Goal: Communication & Community: Answer question/provide support

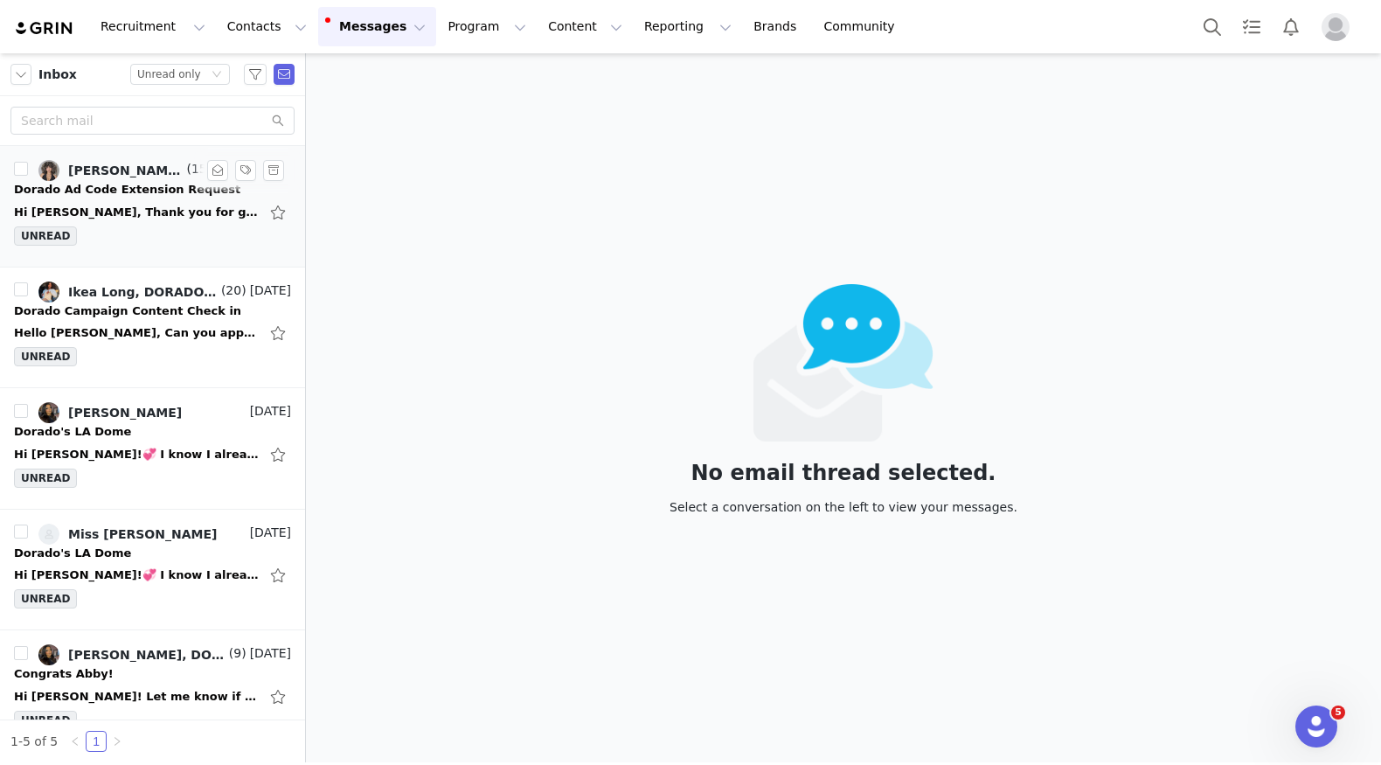
click at [163, 226] on div "UNREAD" at bounding box center [152, 239] width 277 height 26
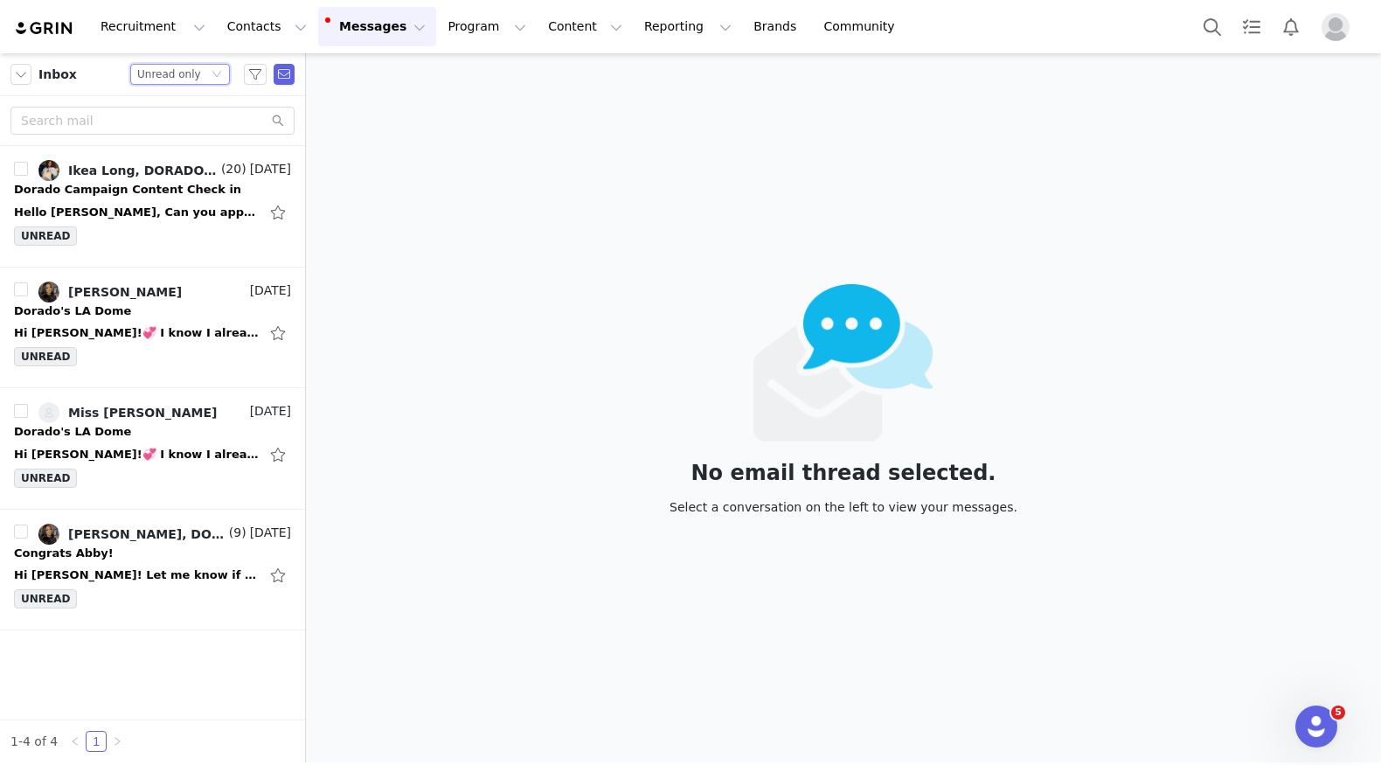
click at [211, 68] on div "Status Unread only" at bounding box center [180, 74] width 100 height 21
click at [210, 99] on li "All threads" at bounding box center [181, 106] width 100 height 28
click at [193, 123] on input "text" at bounding box center [152, 121] width 284 height 28
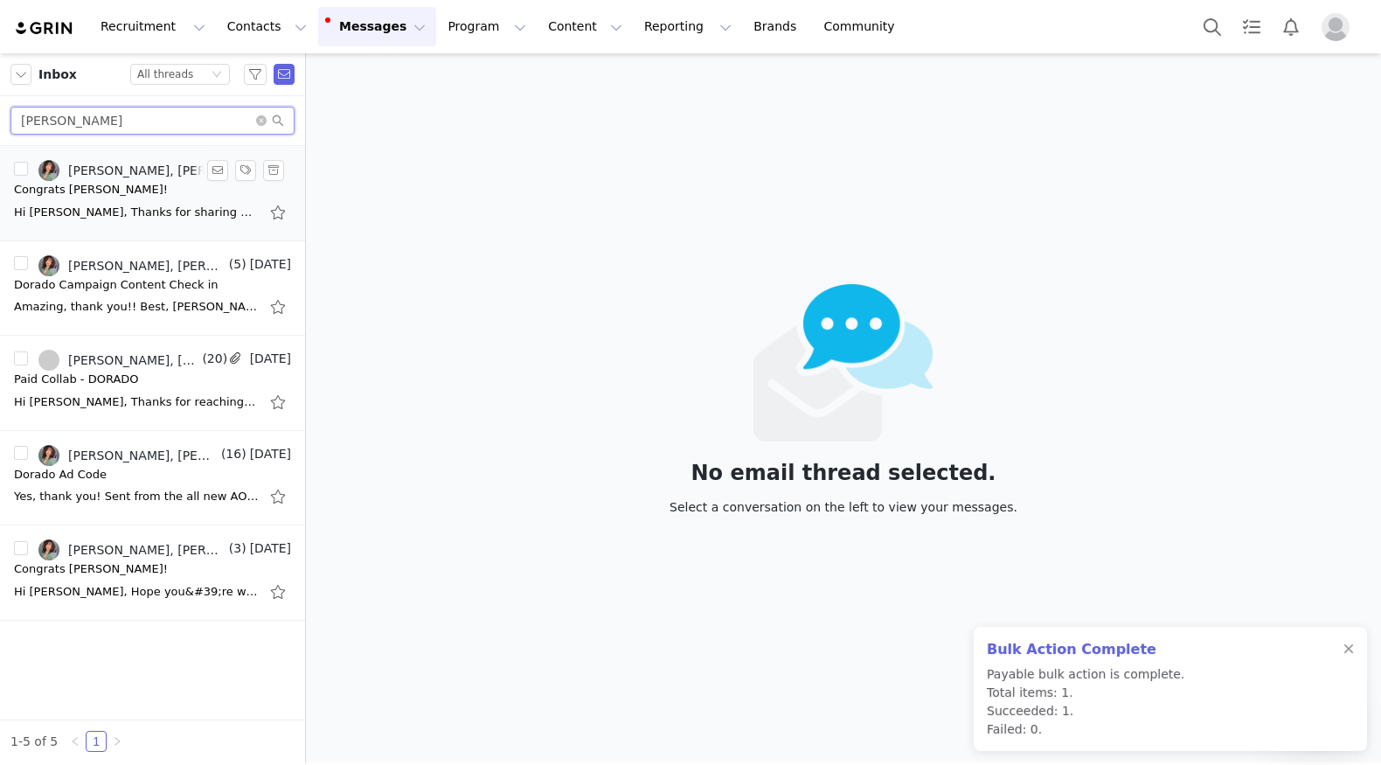
type input "melissa"
click at [126, 199] on div "Hi Melissa, Thanks for sharing everything! Confirming we've processed your paym…" at bounding box center [152, 212] width 277 height 28
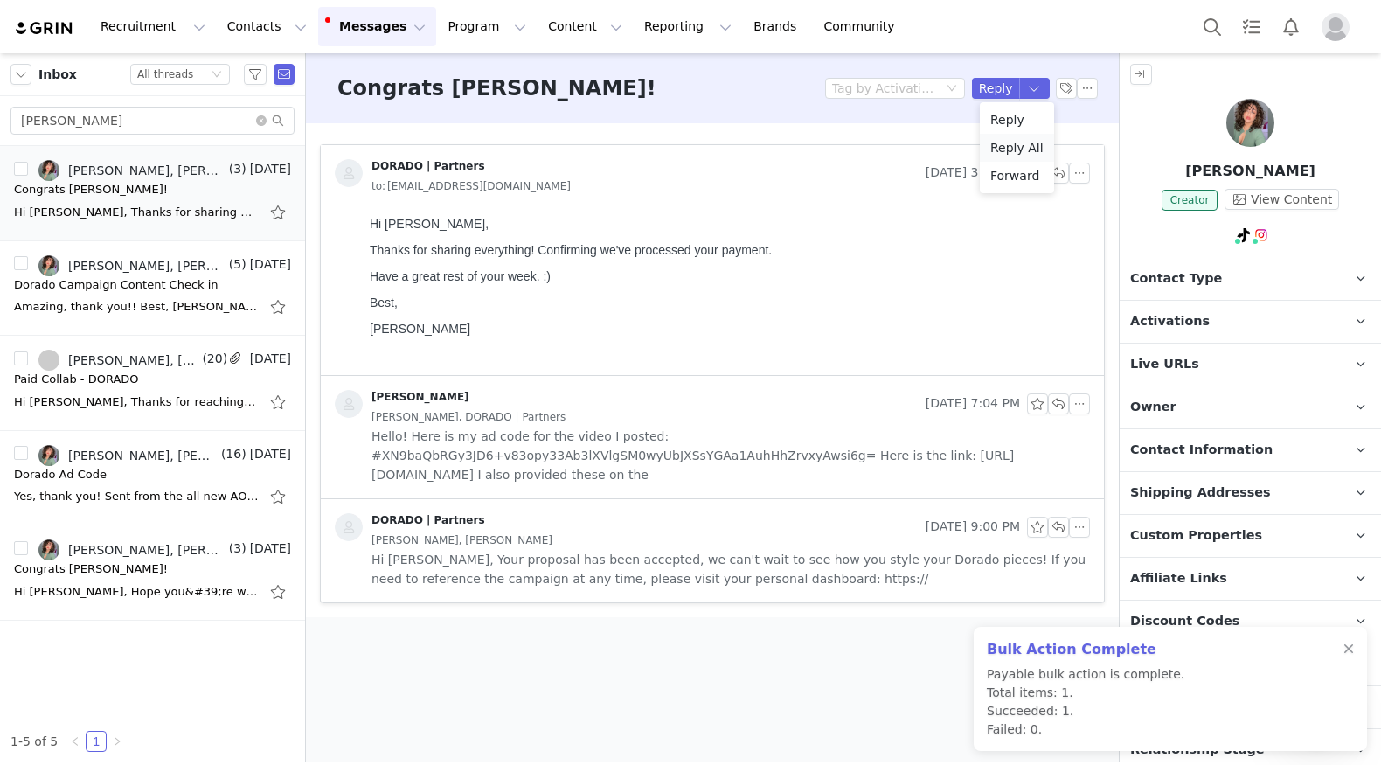
click at [1028, 142] on li "Reply All" at bounding box center [1017, 148] width 74 height 28
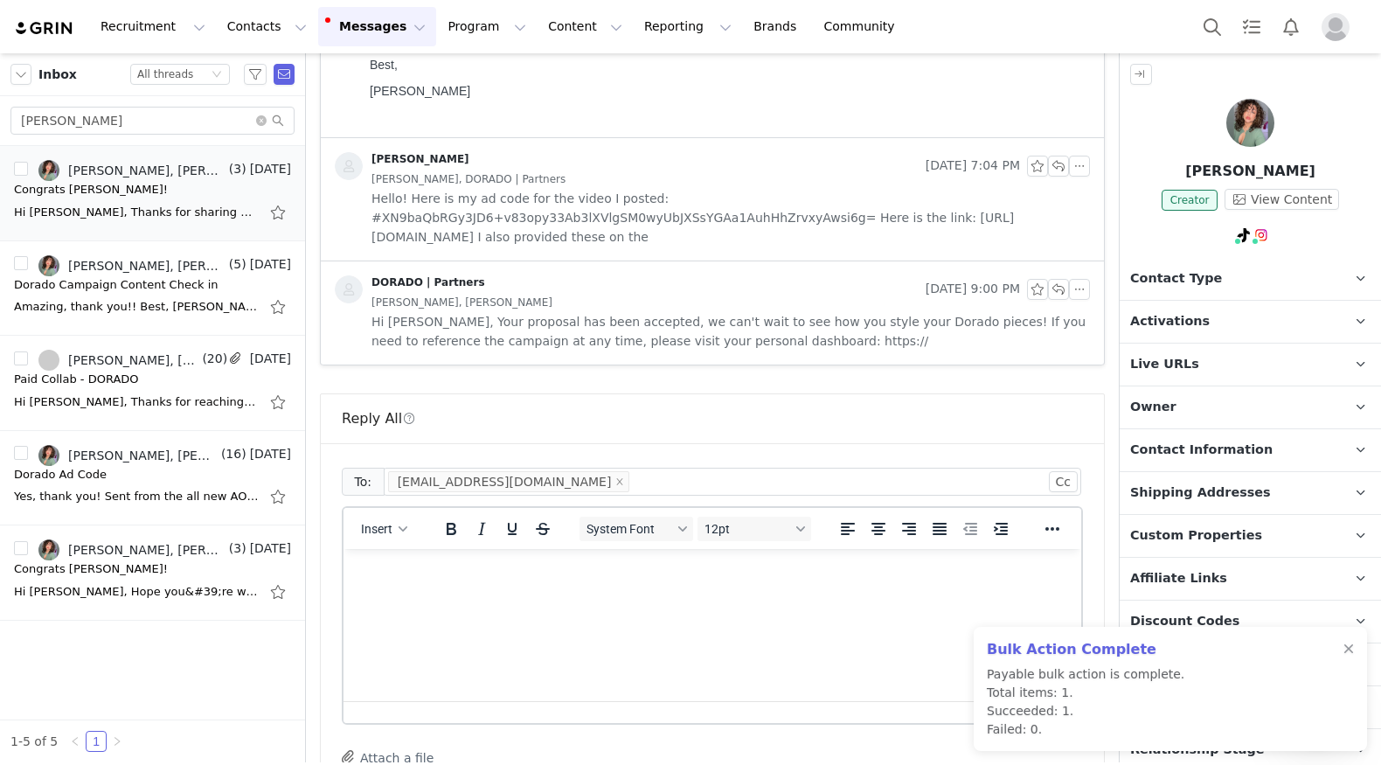
scroll to position [415, 0]
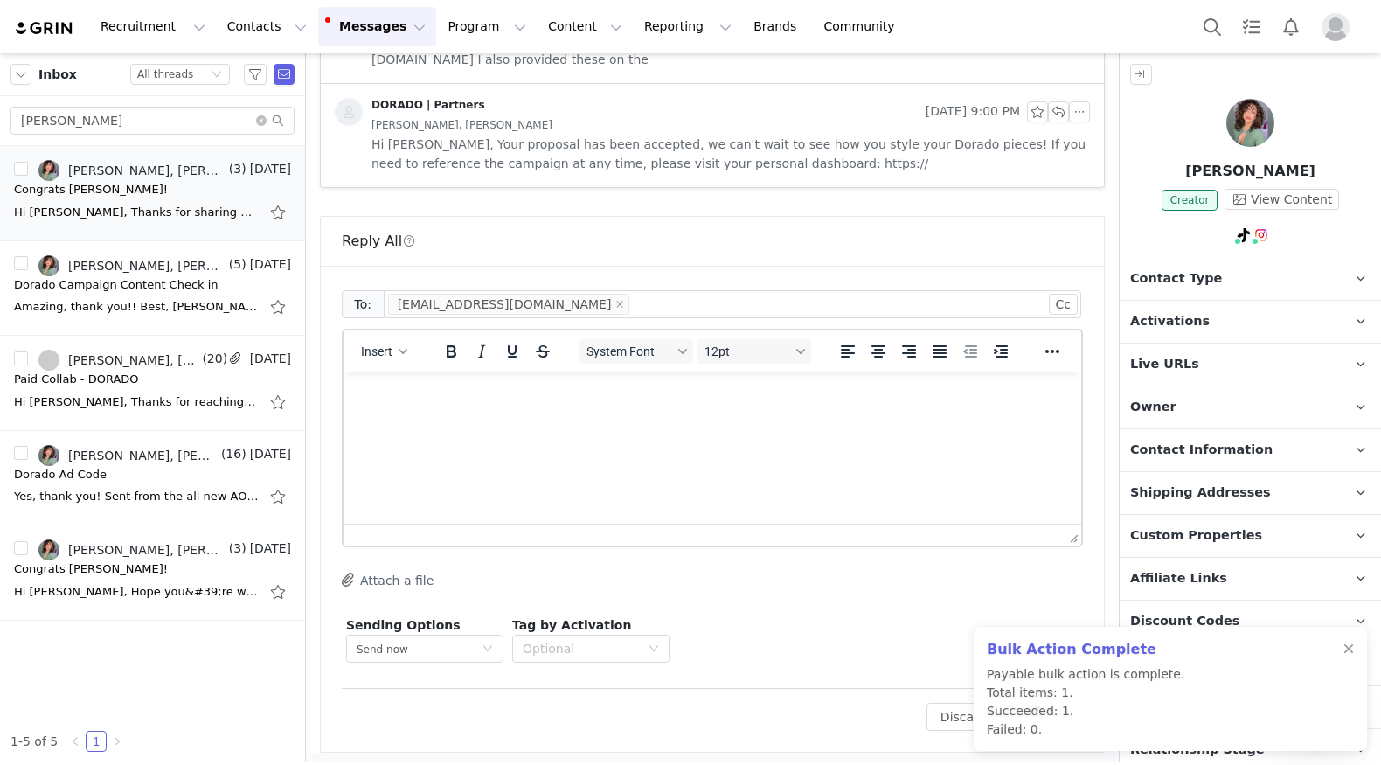
click at [648, 419] on html at bounding box center [713, 395] width 738 height 47
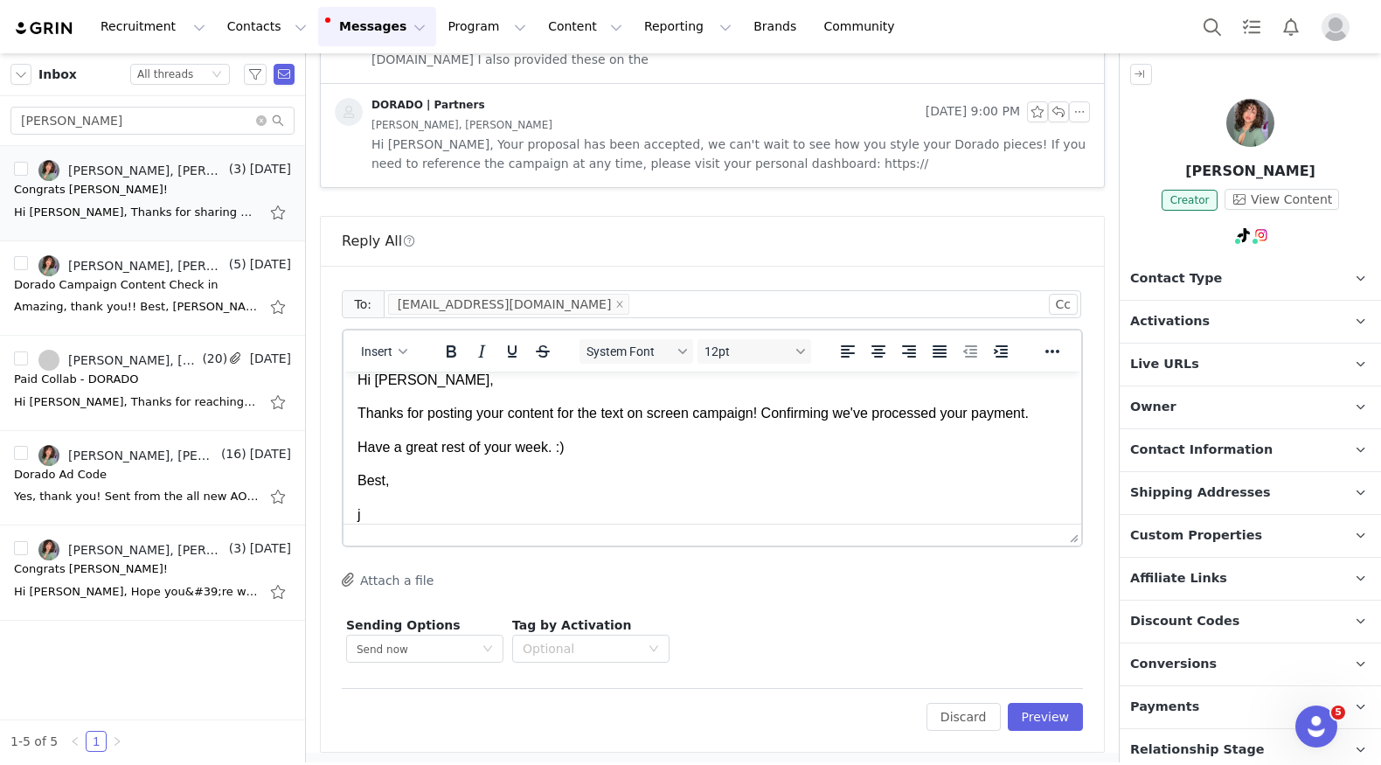
scroll to position [14, 0]
click at [1051, 708] on button "Preview" at bounding box center [1046, 717] width 76 height 28
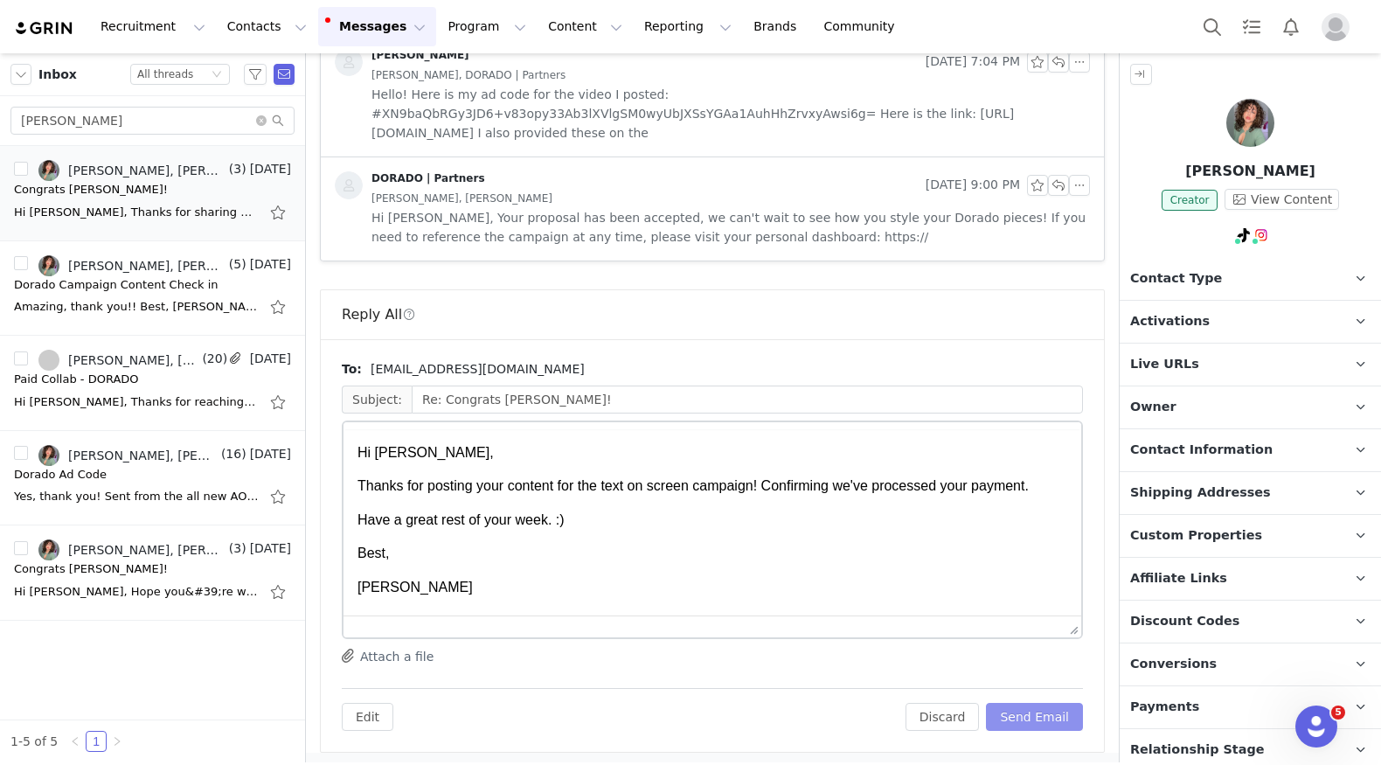
scroll to position [0, 0]
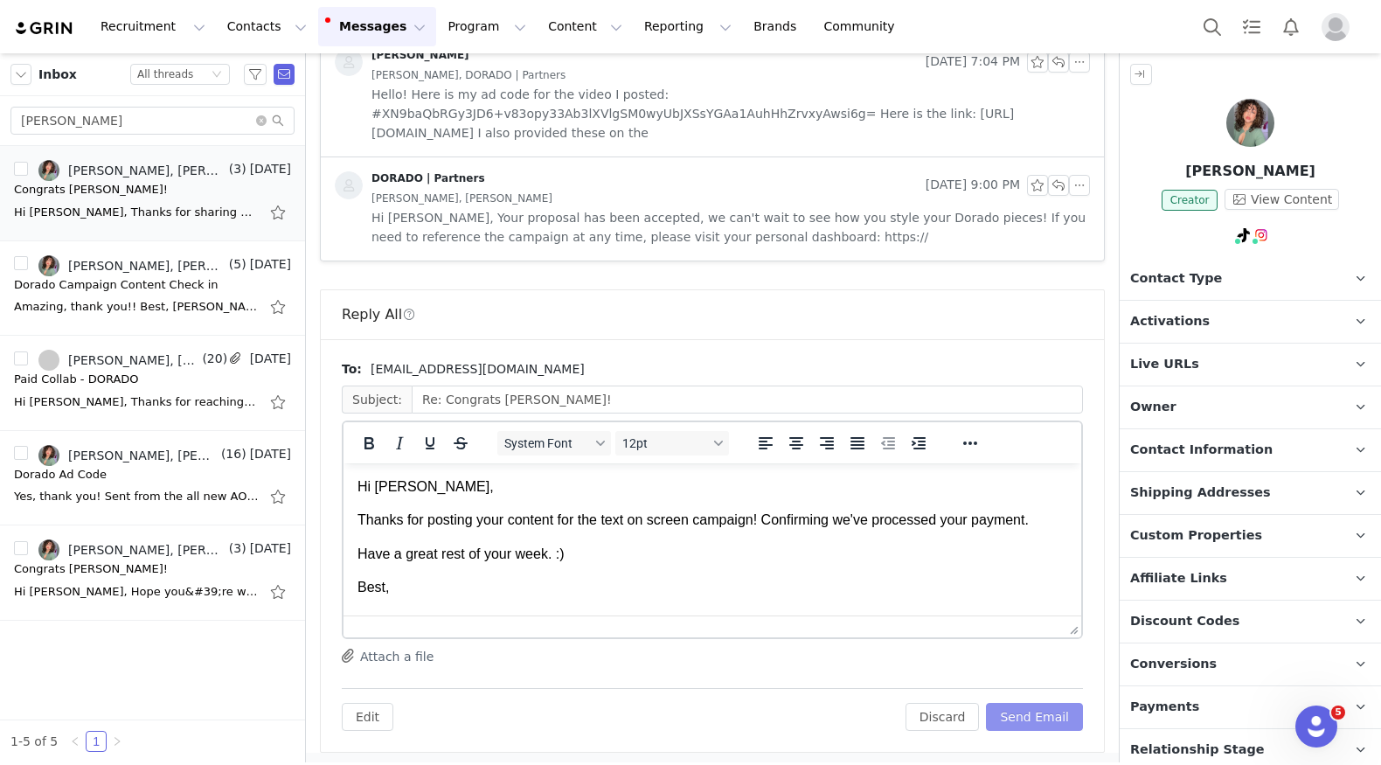
click at [1051, 708] on button "Send Email" at bounding box center [1034, 717] width 97 height 28
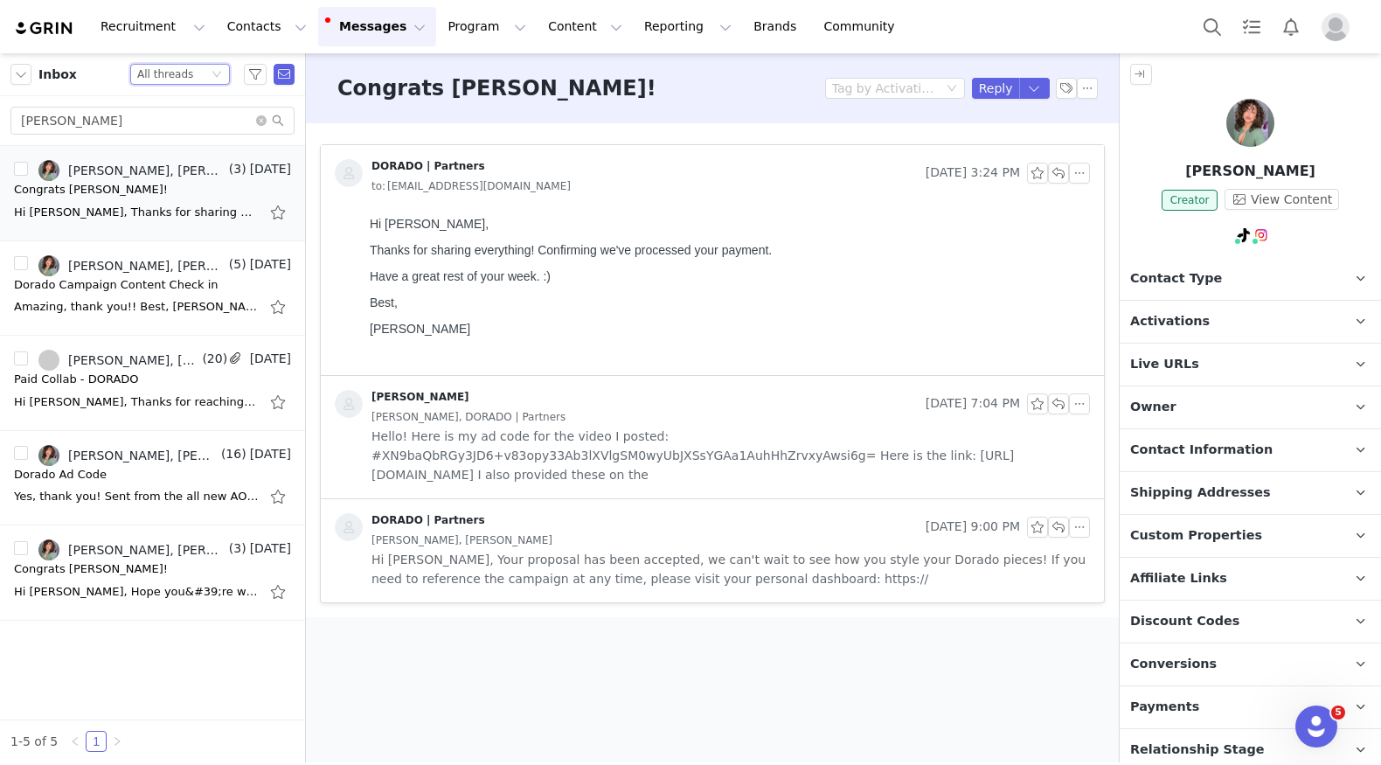
click at [219, 66] on div "Status All threads" at bounding box center [180, 74] width 100 height 21
click at [101, 113] on input "melissa" at bounding box center [152, 121] width 284 height 28
drag, startPoint x: 101, startPoint y: 113, endPoint x: 144, endPoint y: 138, distance: 49.8
click at [144, 138] on div "melissa" at bounding box center [152, 121] width 305 height 50
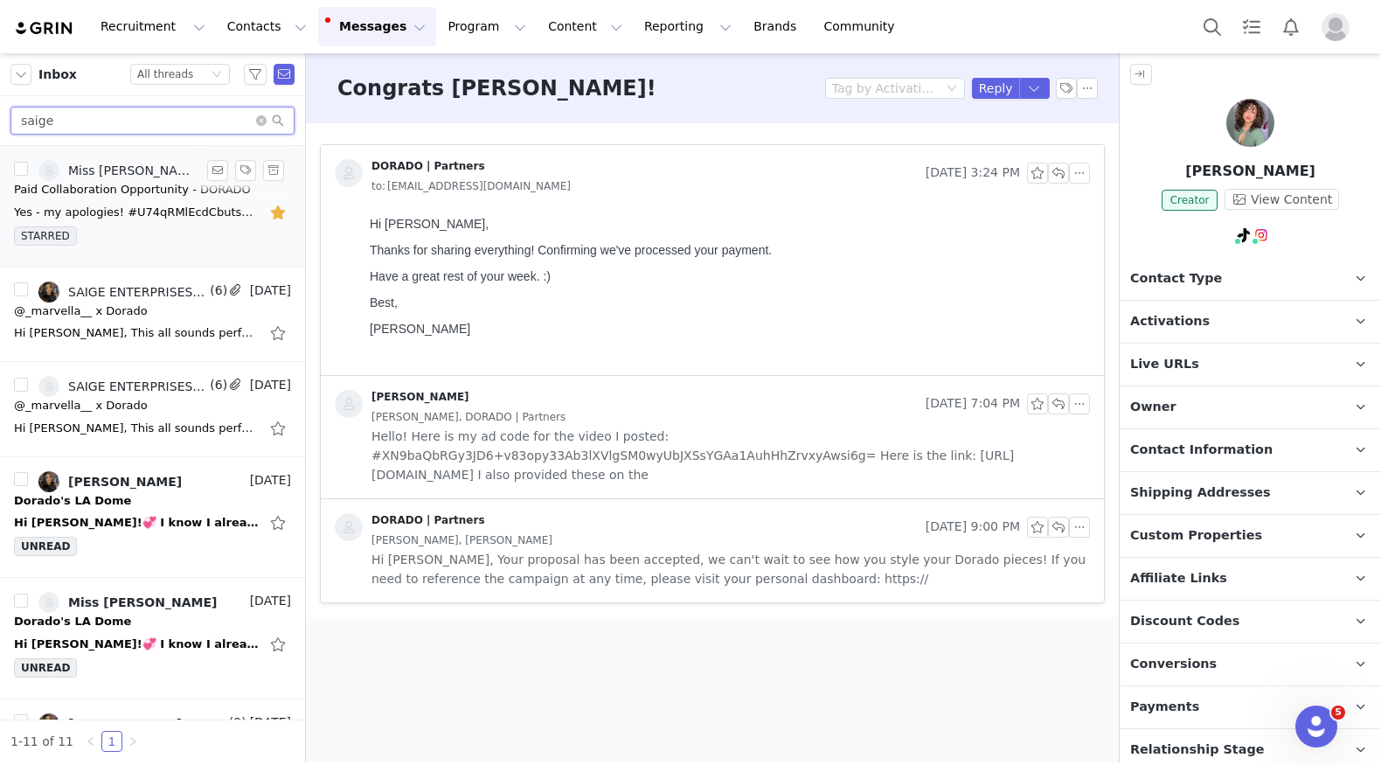
type input "saige"
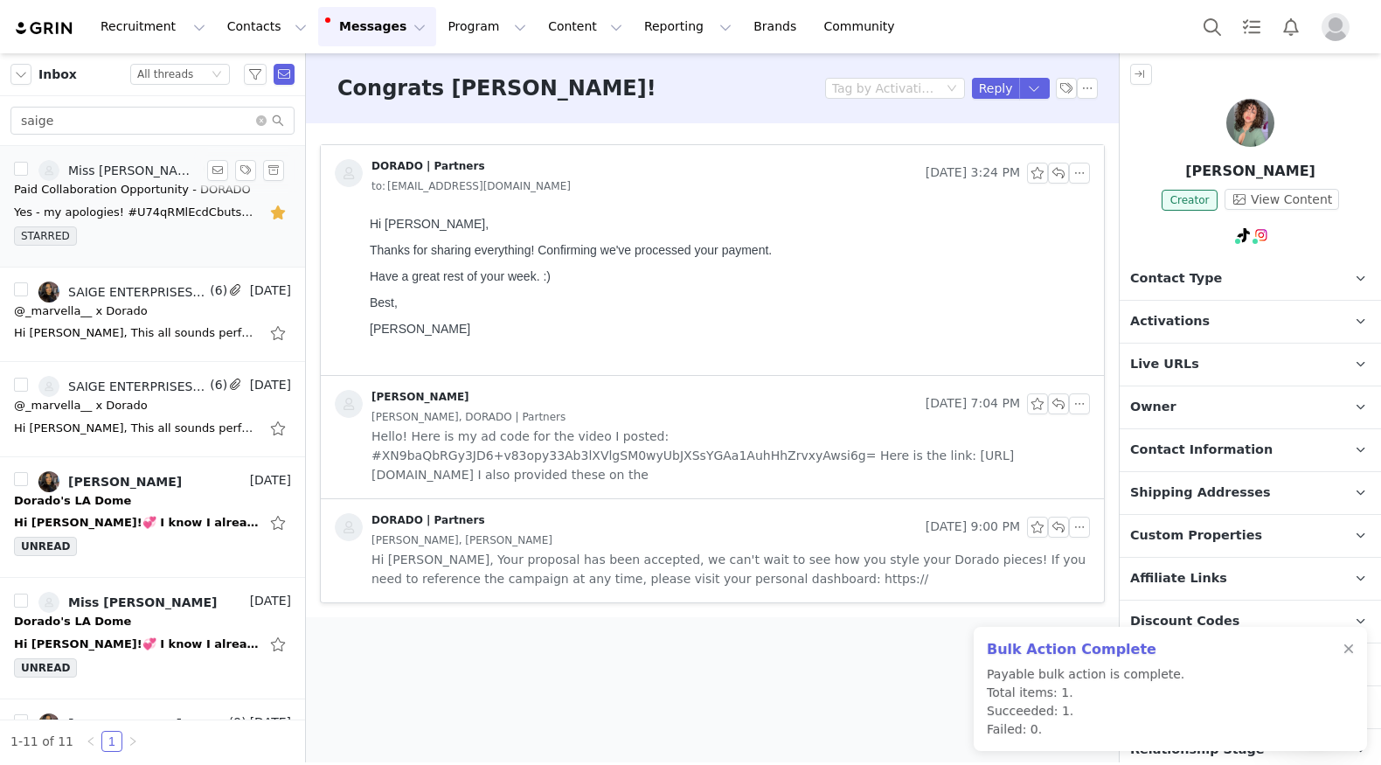
click at [107, 192] on div "Paid Collaboration Opportunity - DORADO" at bounding box center [132, 189] width 237 height 17
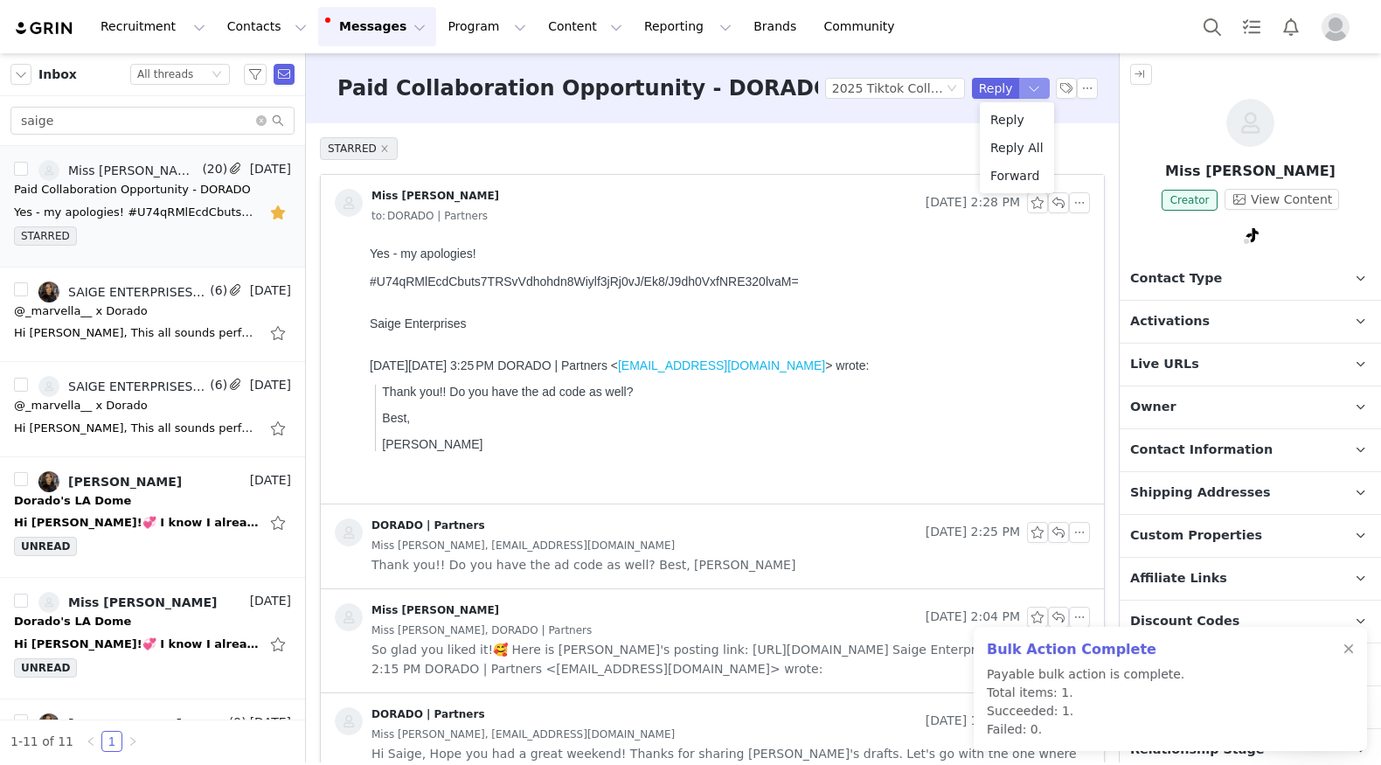
click at [1045, 89] on button "button" at bounding box center [1034, 88] width 31 height 21
click at [1017, 149] on li "Reply All" at bounding box center [1017, 148] width 74 height 28
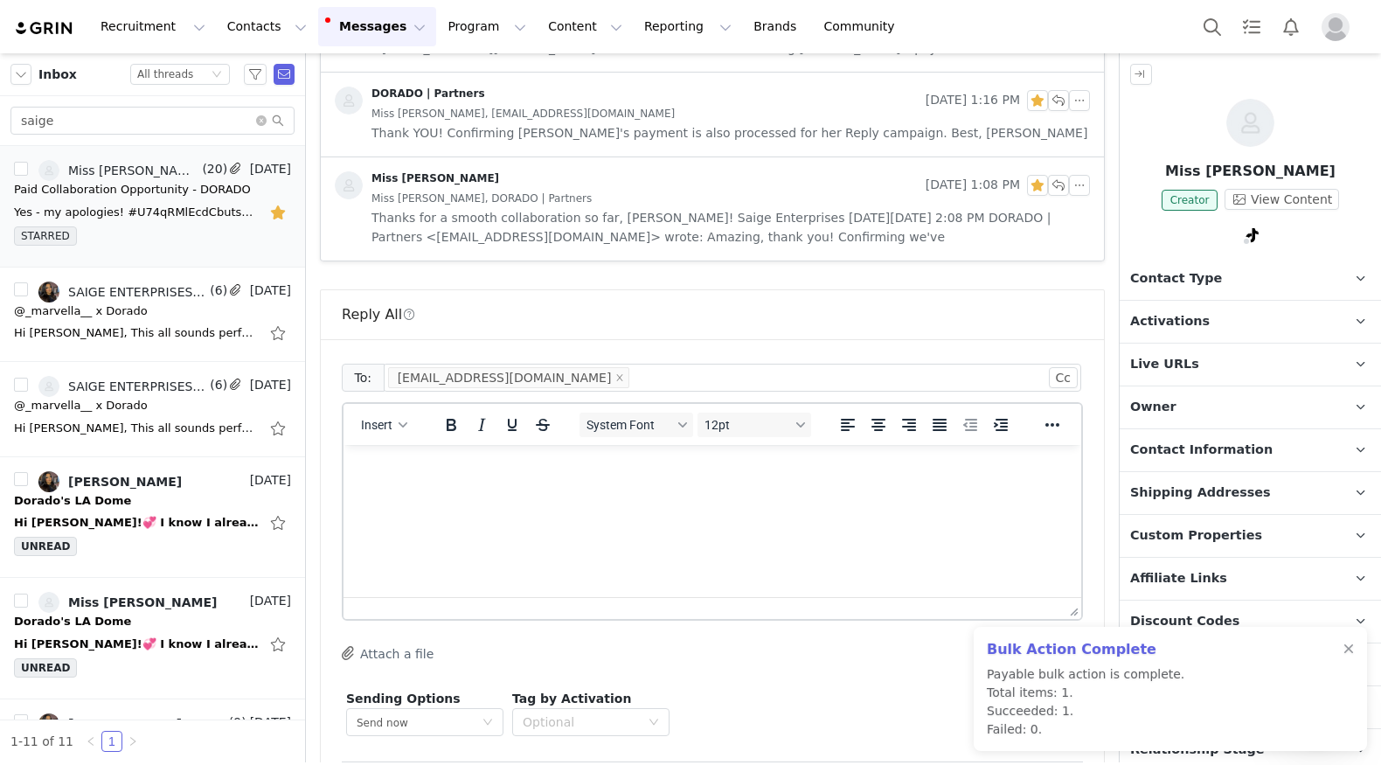
scroll to position [2190, 0]
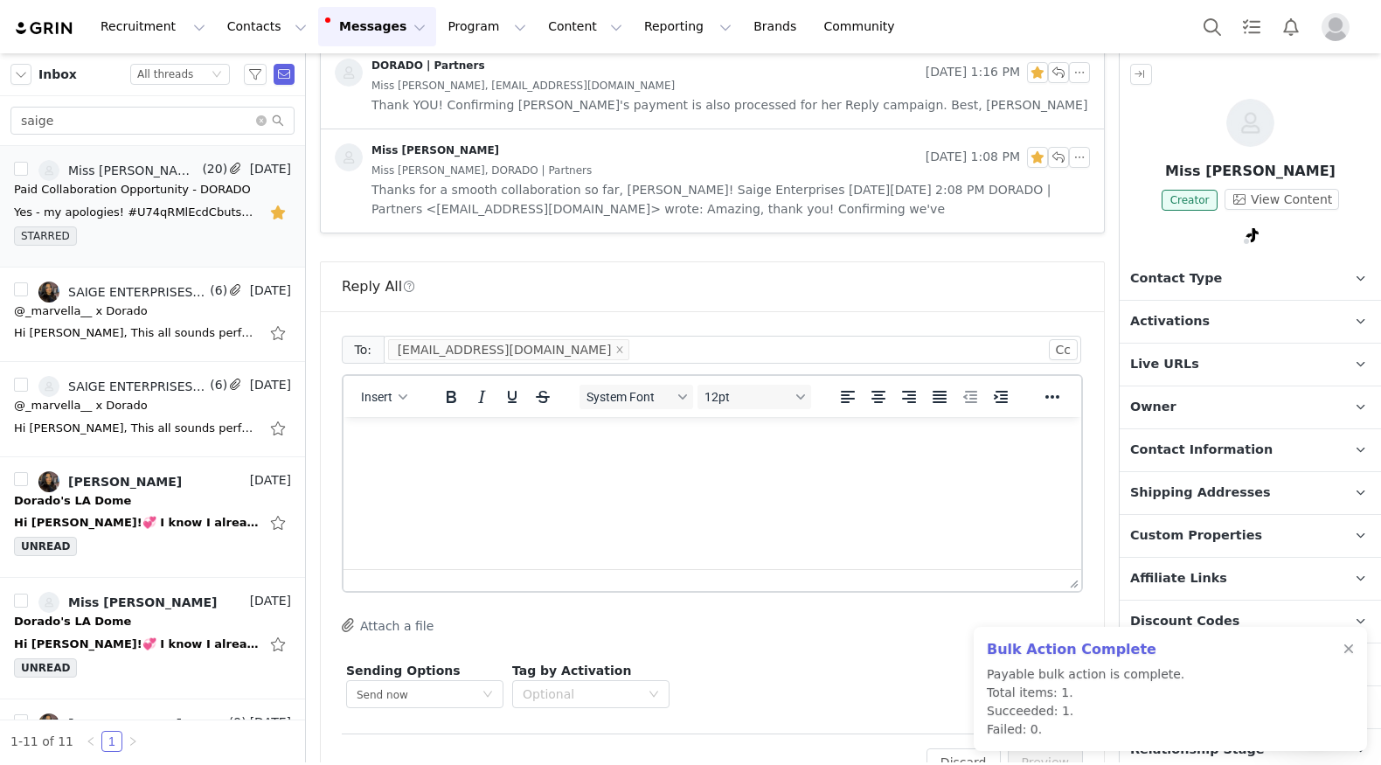
click at [557, 464] on html at bounding box center [713, 440] width 738 height 47
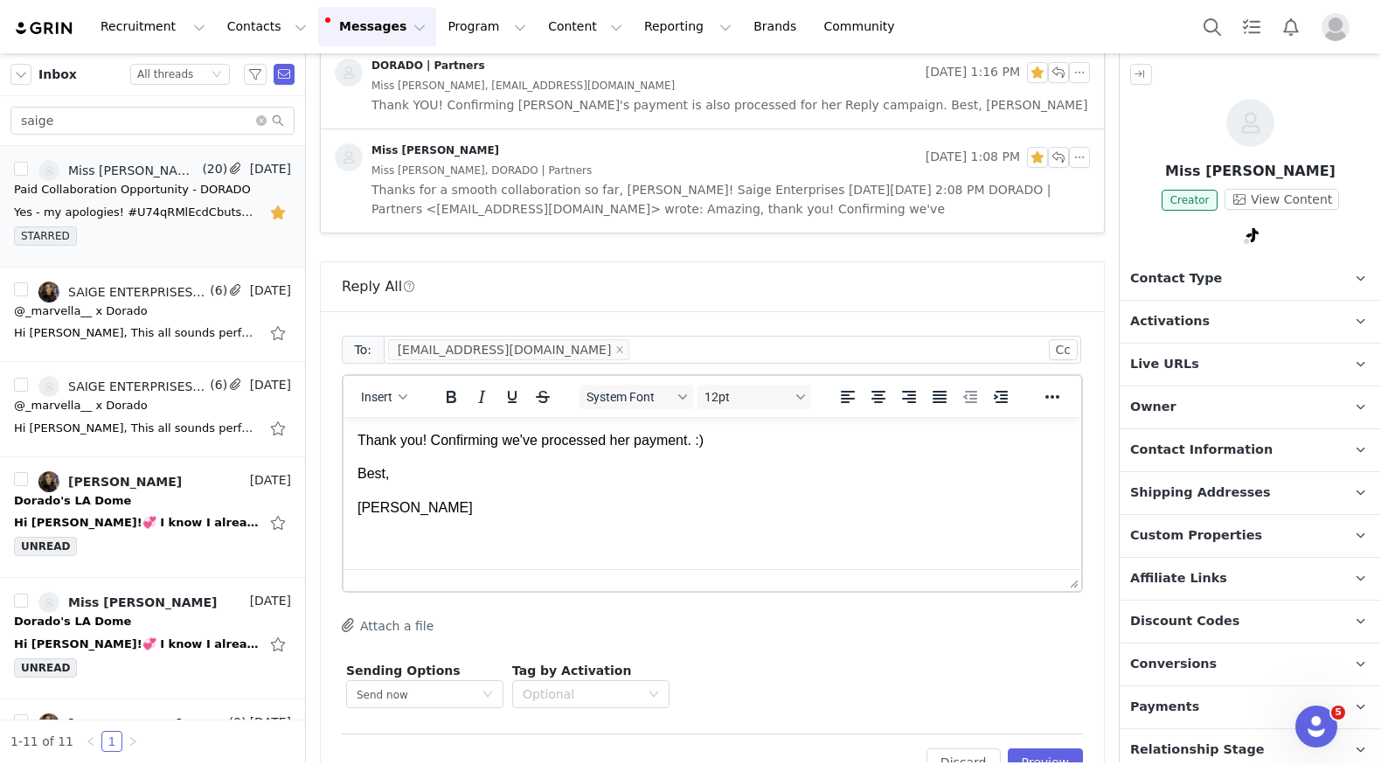
click at [364, 504] on p "jeanette" at bounding box center [713, 507] width 710 height 19
click at [1061, 733] on div "Edit Discard Preview" at bounding box center [712, 754] width 741 height 43
click at [1061, 748] on button "Preview" at bounding box center [1046, 762] width 76 height 28
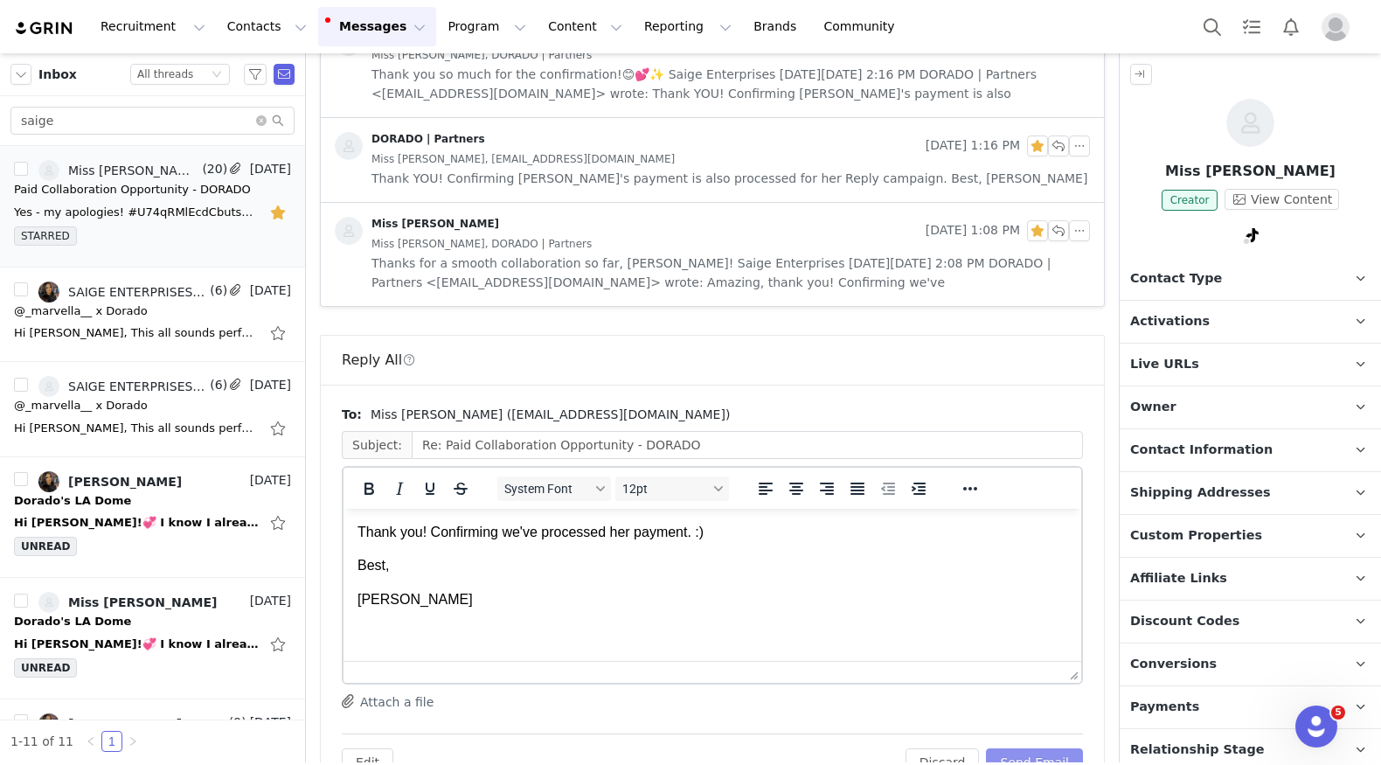
scroll to position [0, 0]
click at [1061, 748] on button "Send Email" at bounding box center [1034, 762] width 97 height 28
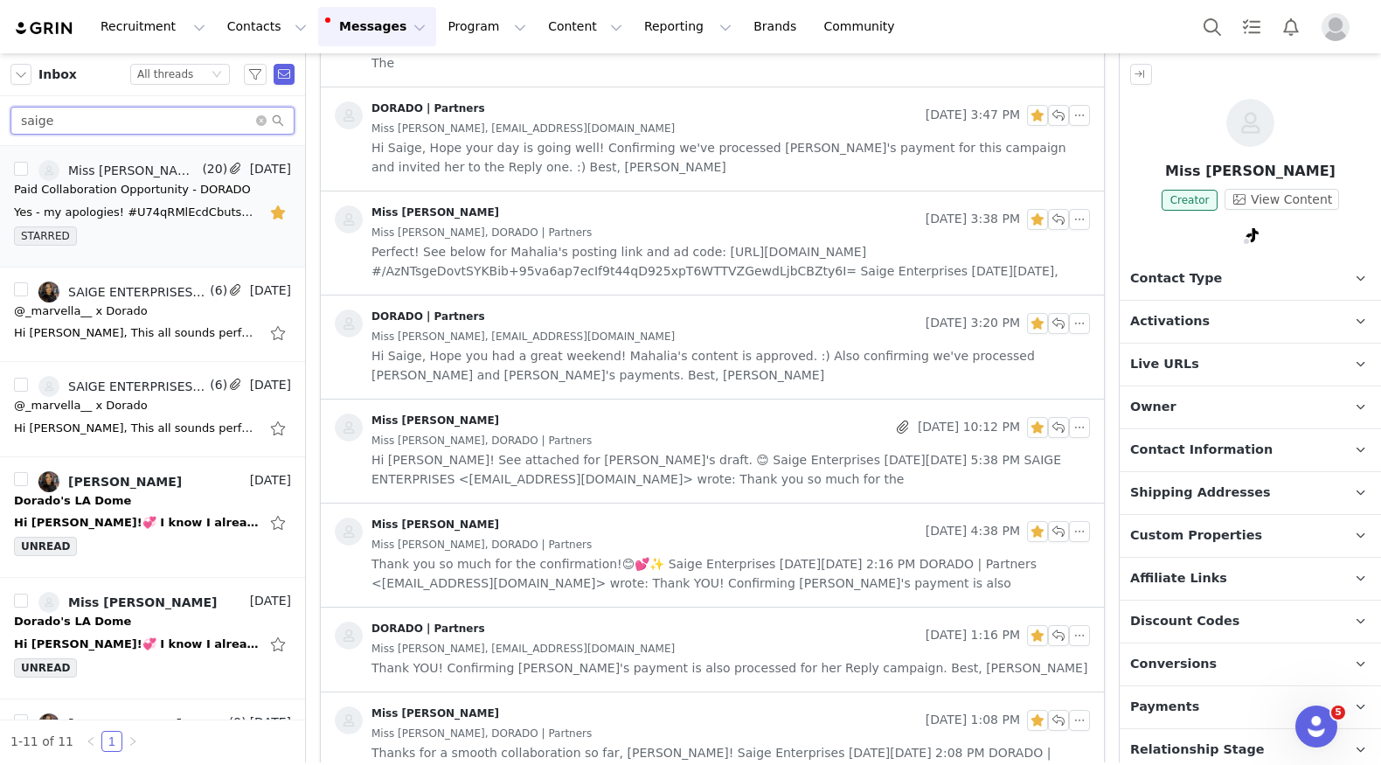
drag, startPoint x: 194, startPoint y: 122, endPoint x: -3, endPoint y: 122, distance: 196.7
click at [0, 122] on html "Recruitment Recruitment Creator Search Curated Lists Landing Pages Web Extensio…" at bounding box center [690, 382] width 1381 height 765
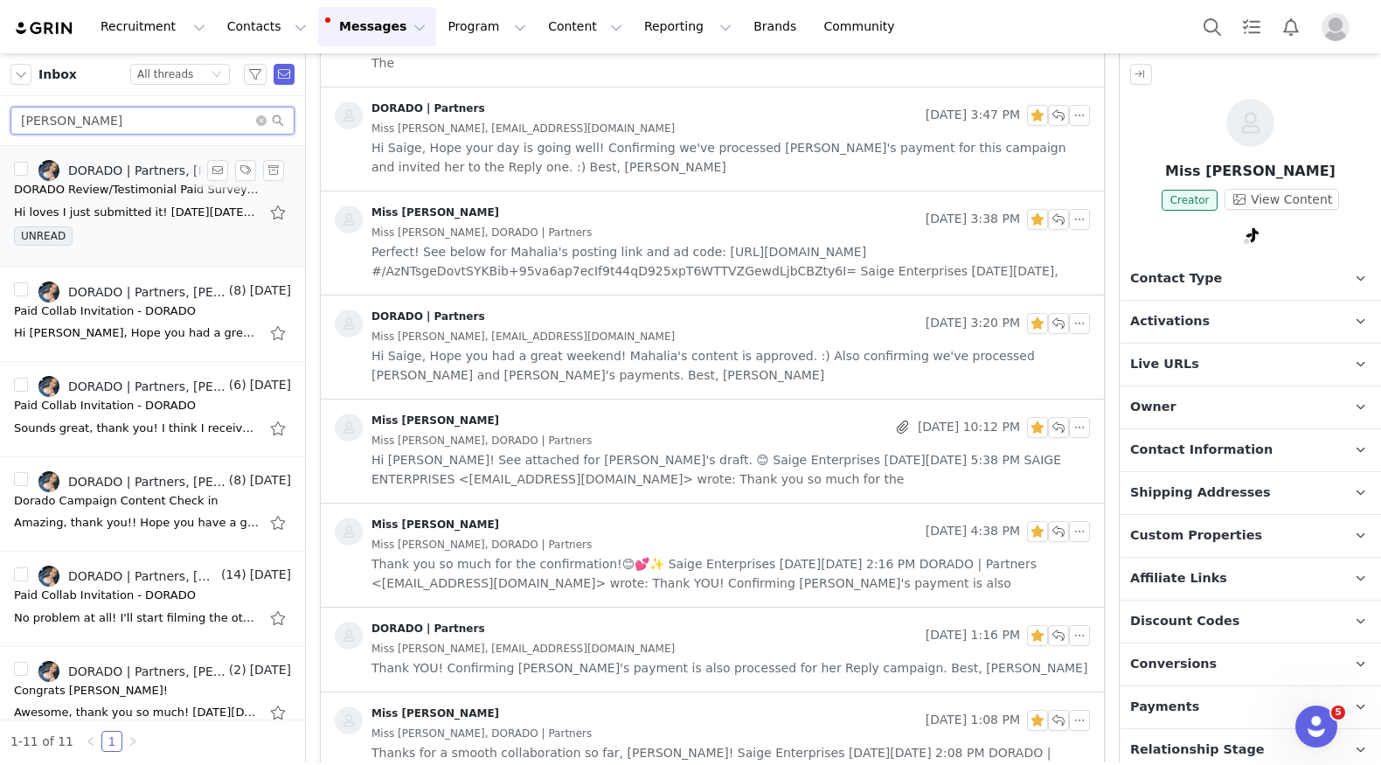
type input "teena"
click at [88, 184] on div "DORADO Review/Testimonial Paid Survey Invitation" at bounding box center [136, 189] width 245 height 17
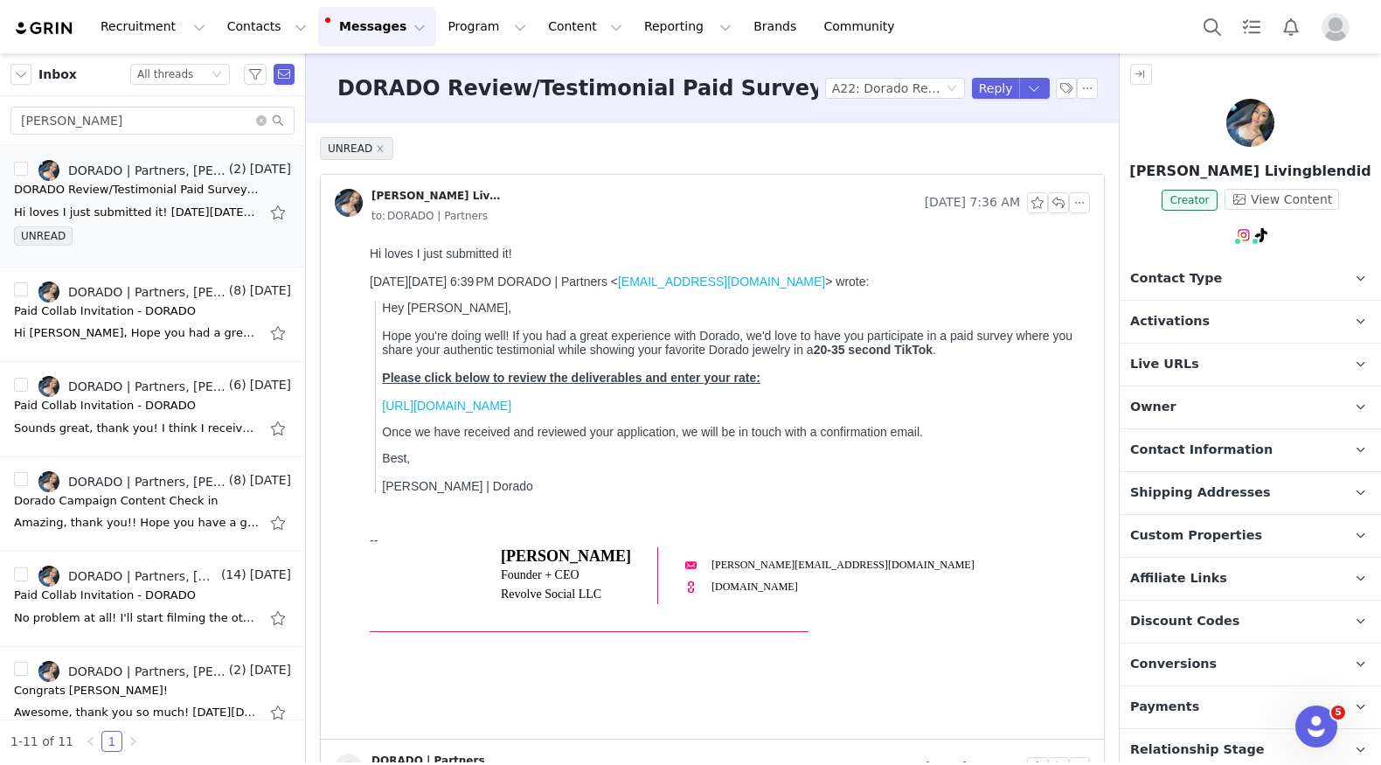
scroll to position [0, 0]
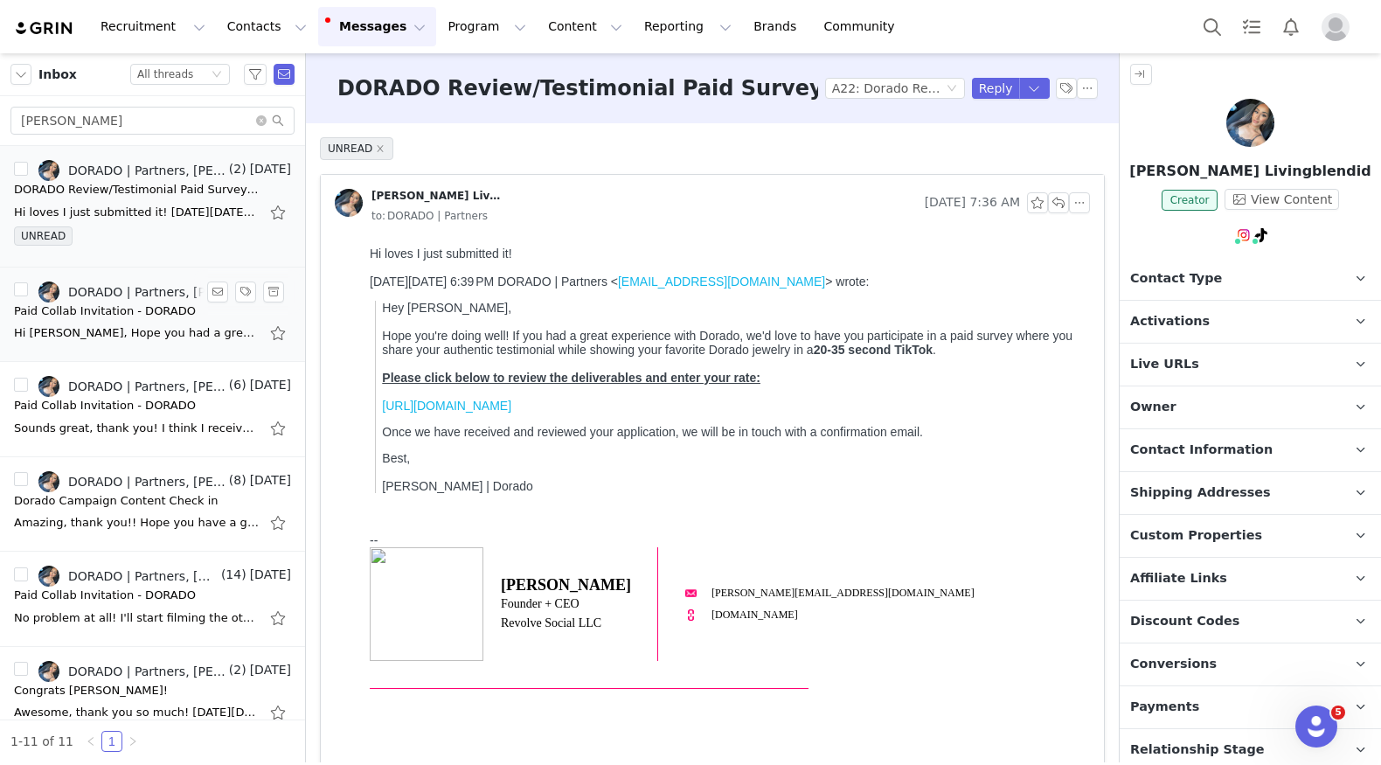
click at [155, 328] on div "Hi Teena, Hope you had a great weekend! Here are the answers to your questions:…" at bounding box center [136, 332] width 245 height 17
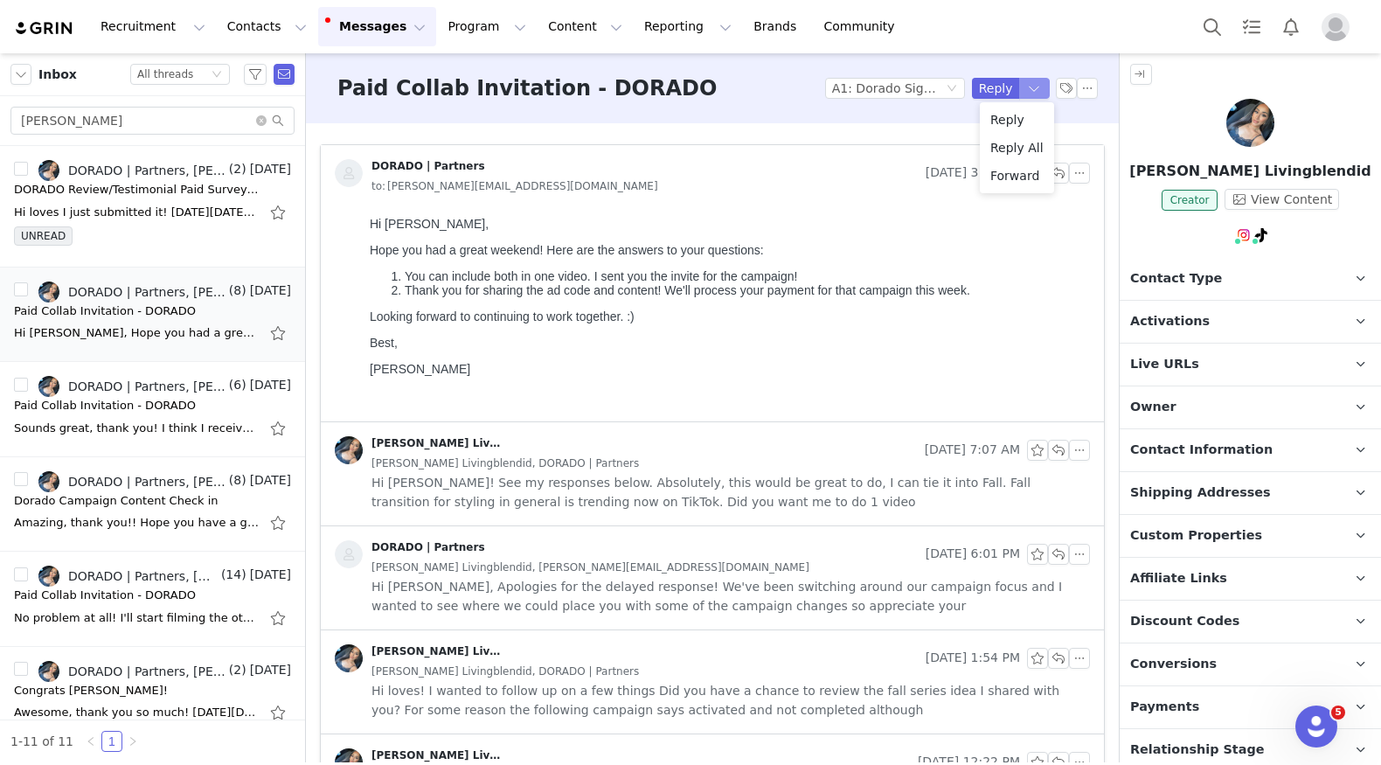
click at [1036, 91] on button "button" at bounding box center [1034, 88] width 31 height 21
click at [1028, 152] on li "Reply All" at bounding box center [1017, 148] width 74 height 28
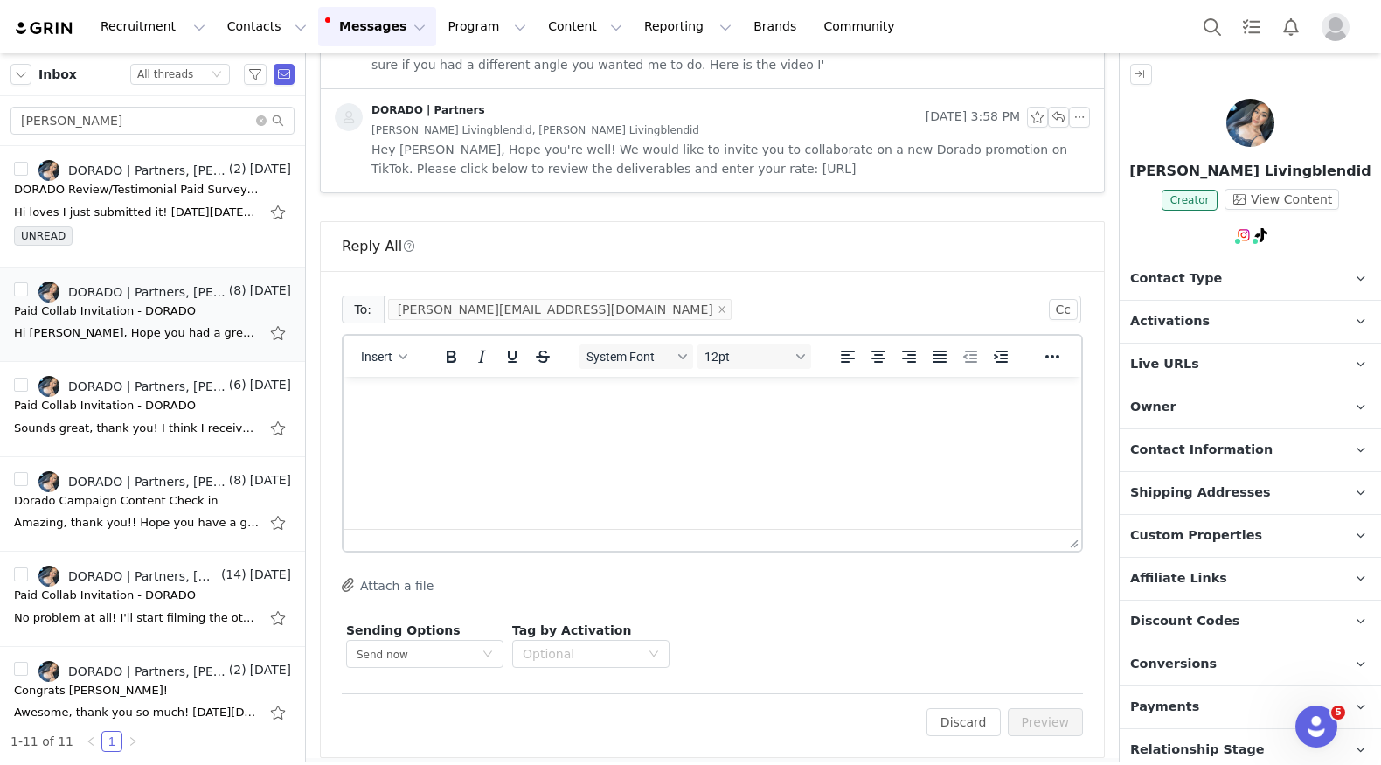
scroll to position [961, 0]
click at [593, 420] on html at bounding box center [713, 396] width 738 height 47
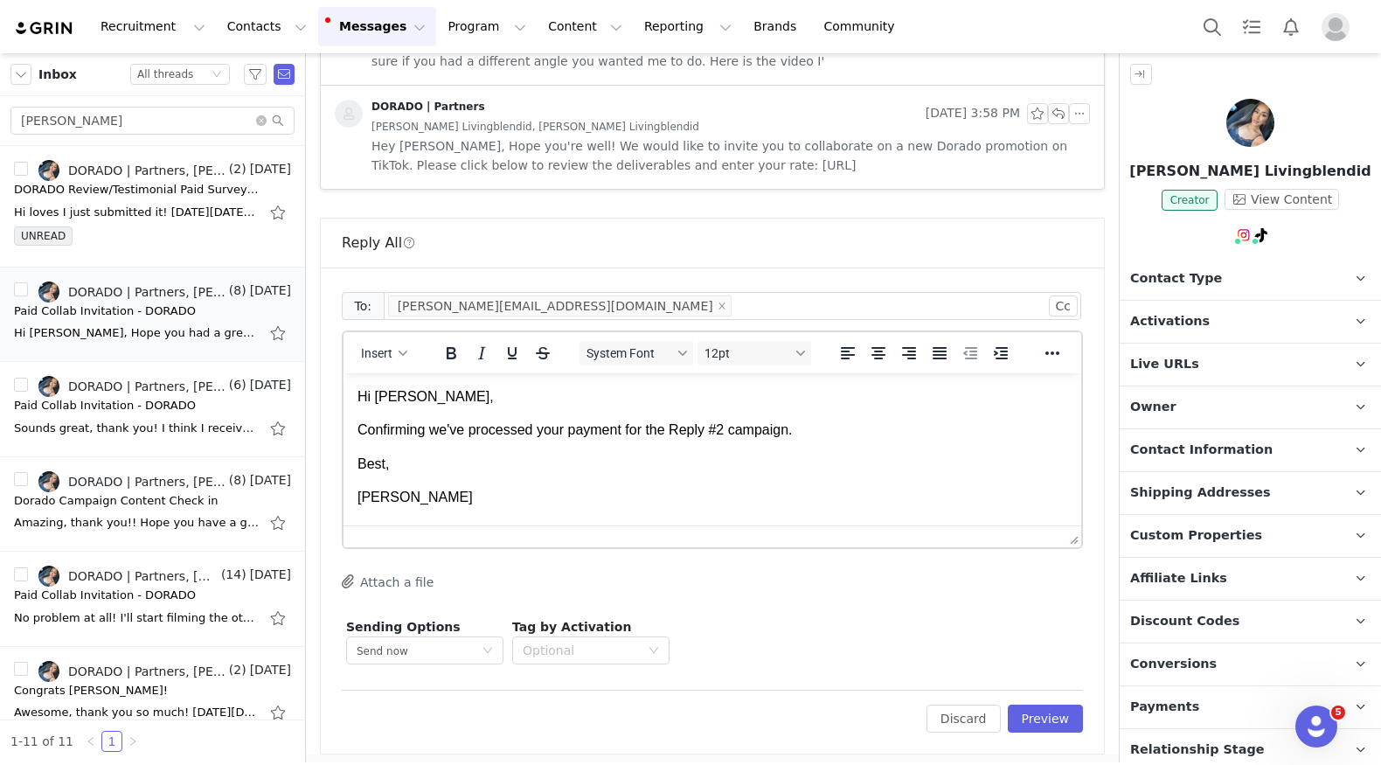
click at [870, 443] on body "Hi Teena, Confirming we've processed your payment for the Reply #2 campaign. Be…" at bounding box center [713, 447] width 710 height 121
click at [853, 441] on body "Hi Teena, Confirming we've processed your payment for the Reply #2 campaign. Be…" at bounding box center [713, 447] width 710 height 121
click at [853, 428] on p "Confirming we've processed your payment for the Reply #2 campaign." at bounding box center [713, 429] width 710 height 19
click at [1045, 715] on button "Preview" at bounding box center [1046, 719] width 76 height 28
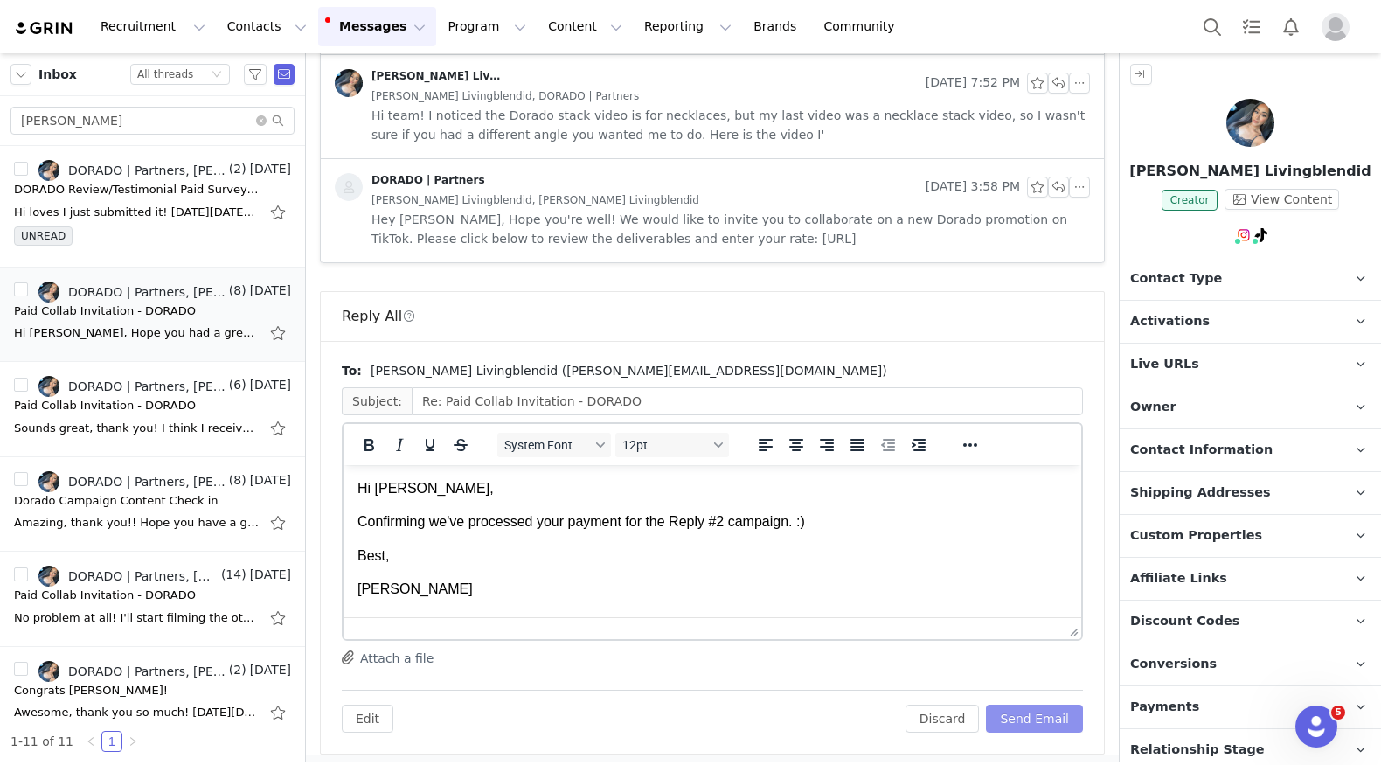
scroll to position [0, 0]
click at [1045, 715] on button "Send Email" at bounding box center [1034, 719] width 97 height 28
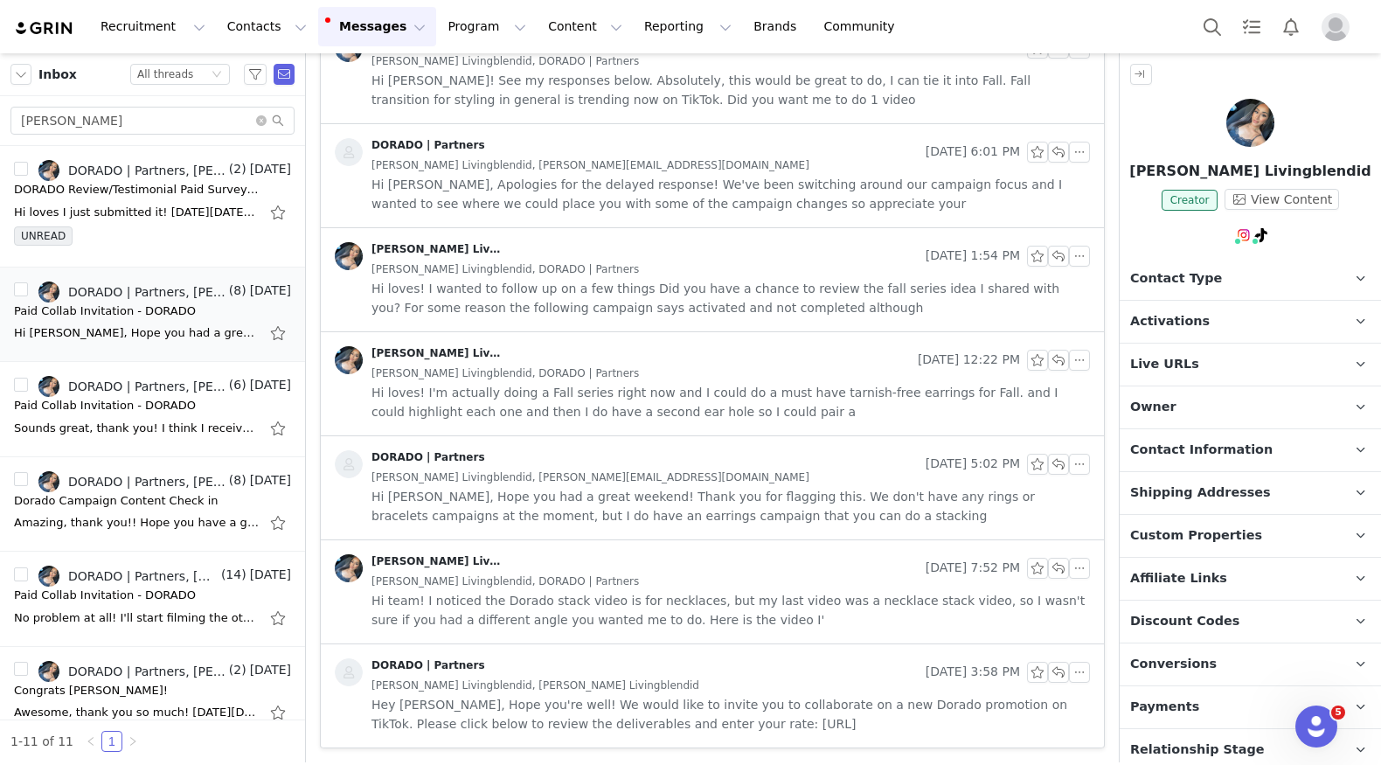
scroll to position [398, 0]
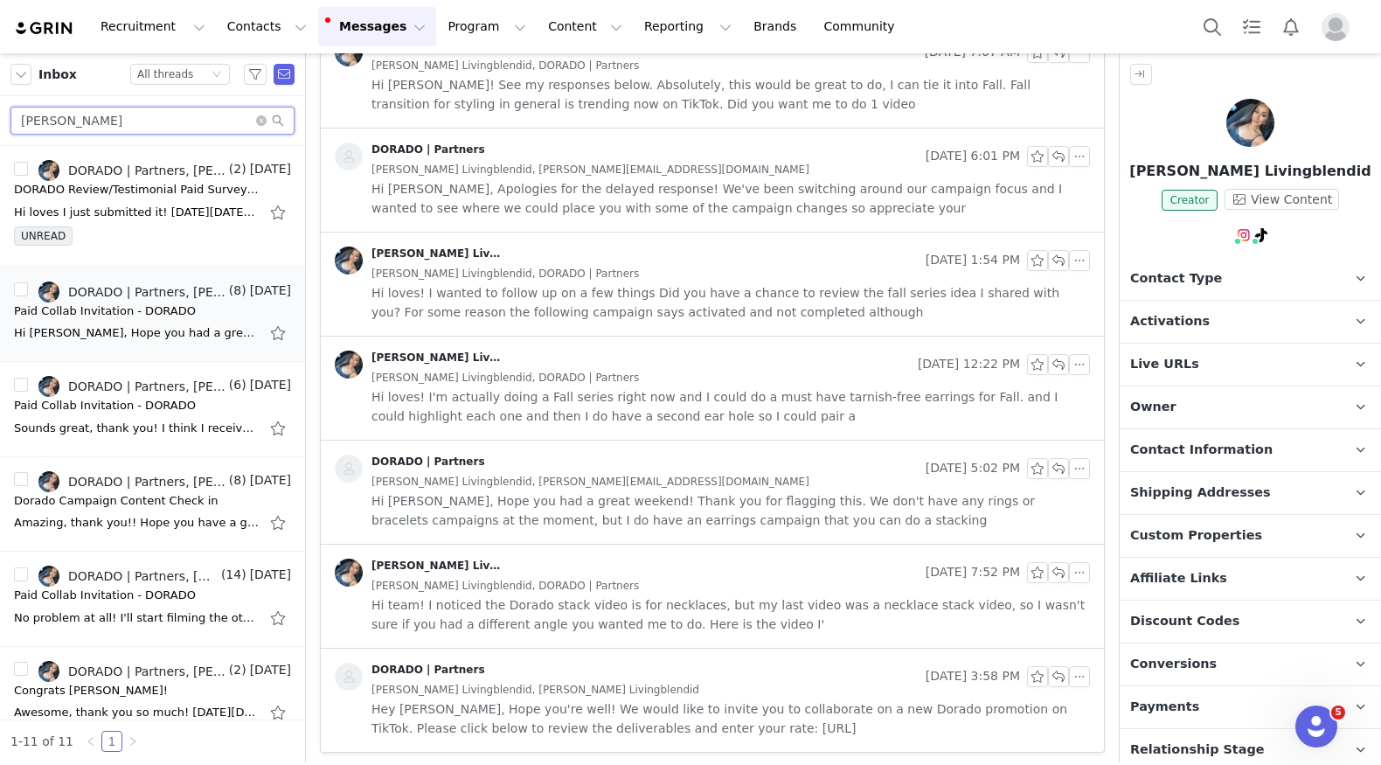
drag, startPoint x: 205, startPoint y: 114, endPoint x: -3, endPoint y: 91, distance: 208.4
click at [0, 91] on html "Recruitment Recruitment Creator Search Curated Lists Landing Pages Web Extensio…" at bounding box center [690, 382] width 1381 height 765
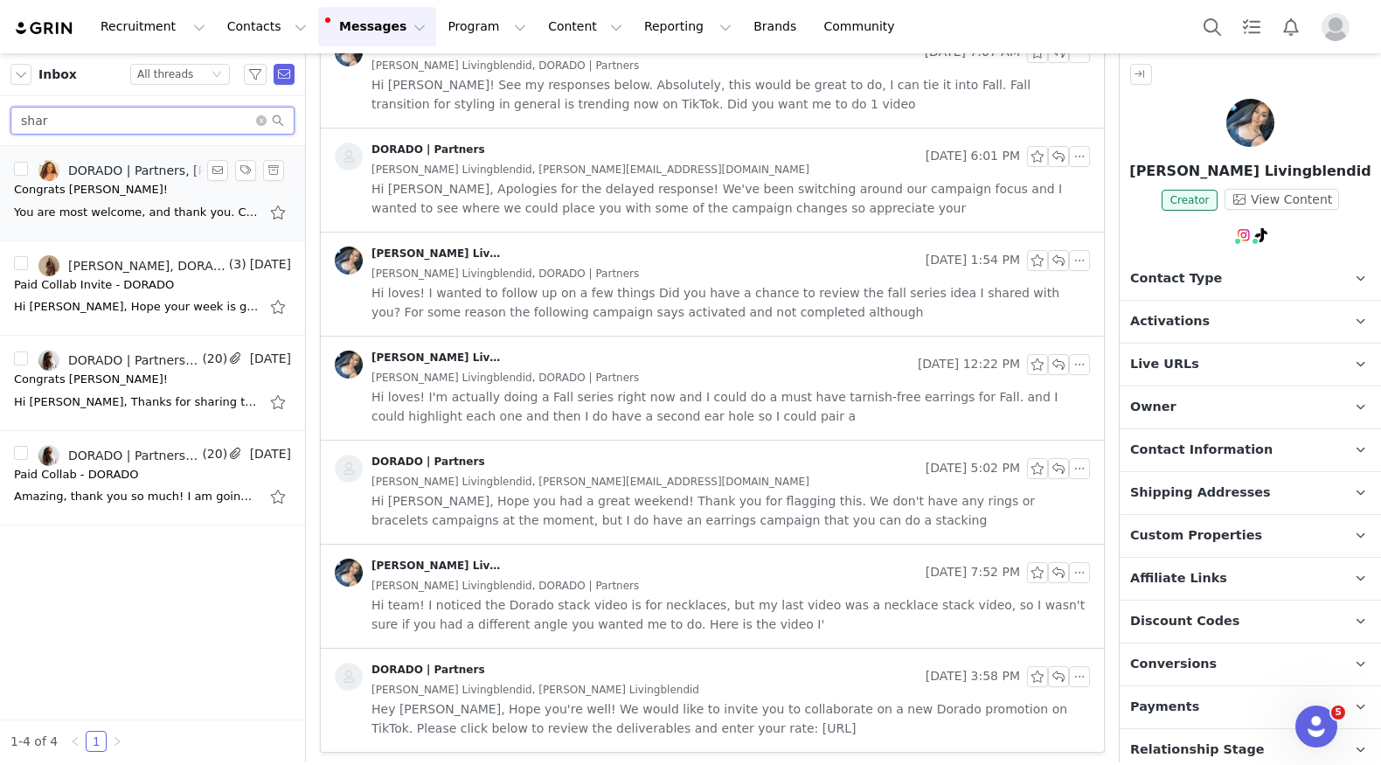
type input "shar"
click at [94, 171] on div "DORADO | Partners, SHARLINE | TheSavvySpecialist" at bounding box center [146, 170] width 157 height 14
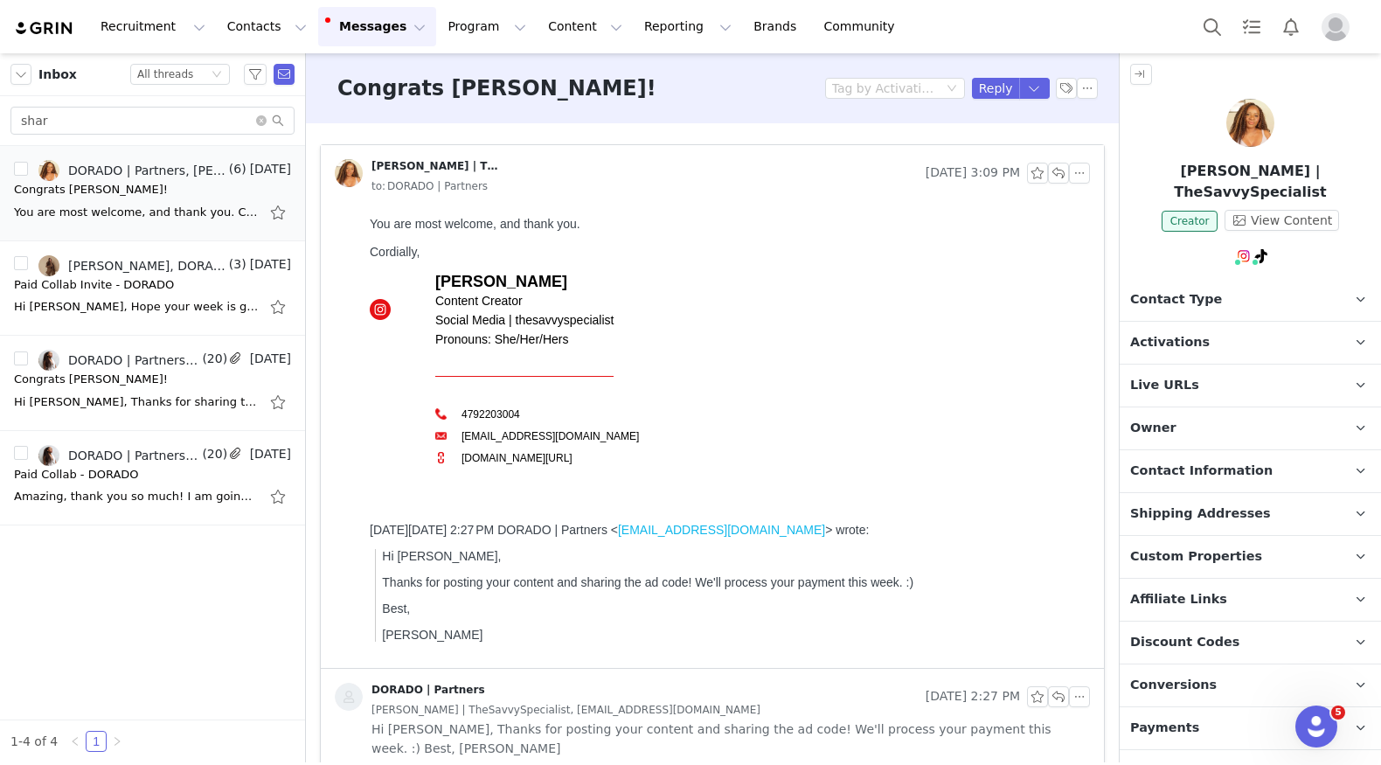
scroll to position [0, 0]
click at [1033, 83] on button "button" at bounding box center [1034, 88] width 31 height 21
click at [1031, 146] on li "Reply All" at bounding box center [1017, 148] width 74 height 28
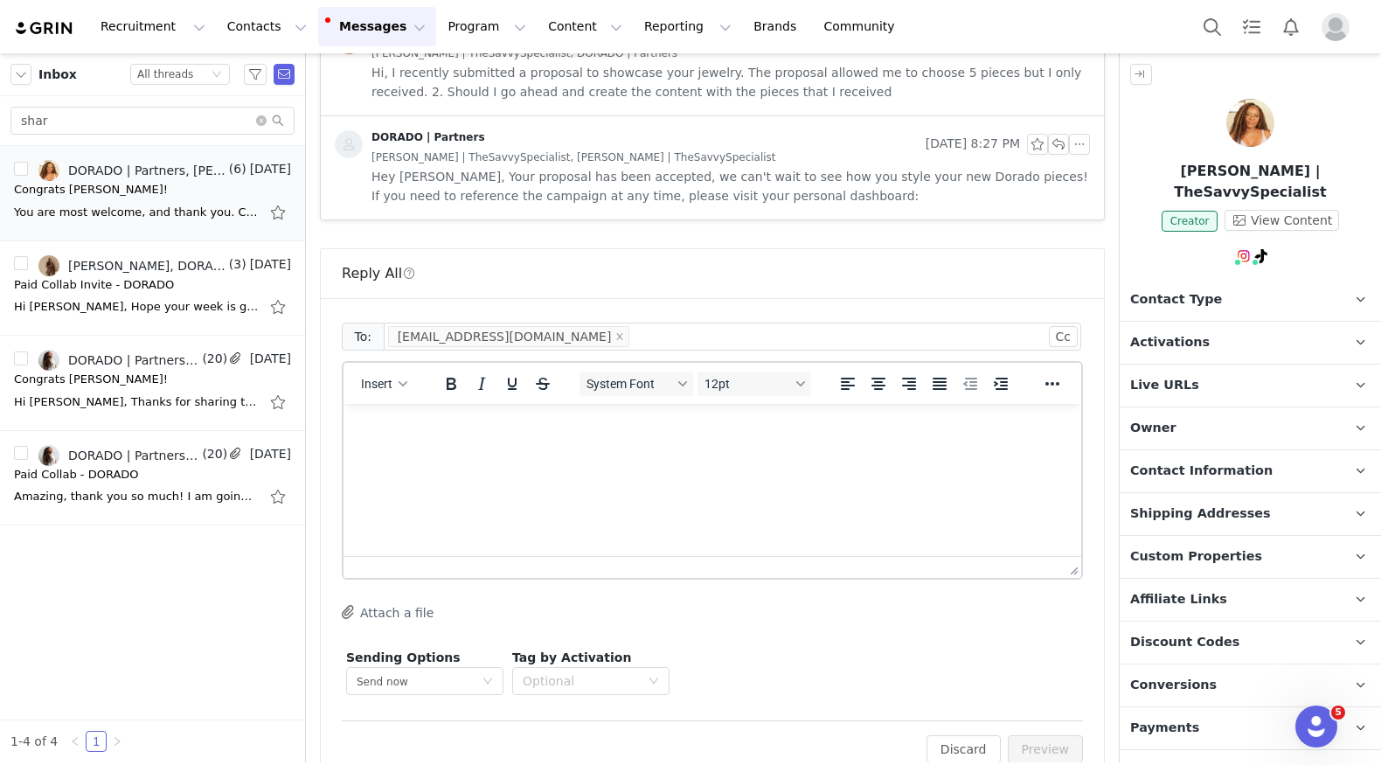
scroll to position [981, 0]
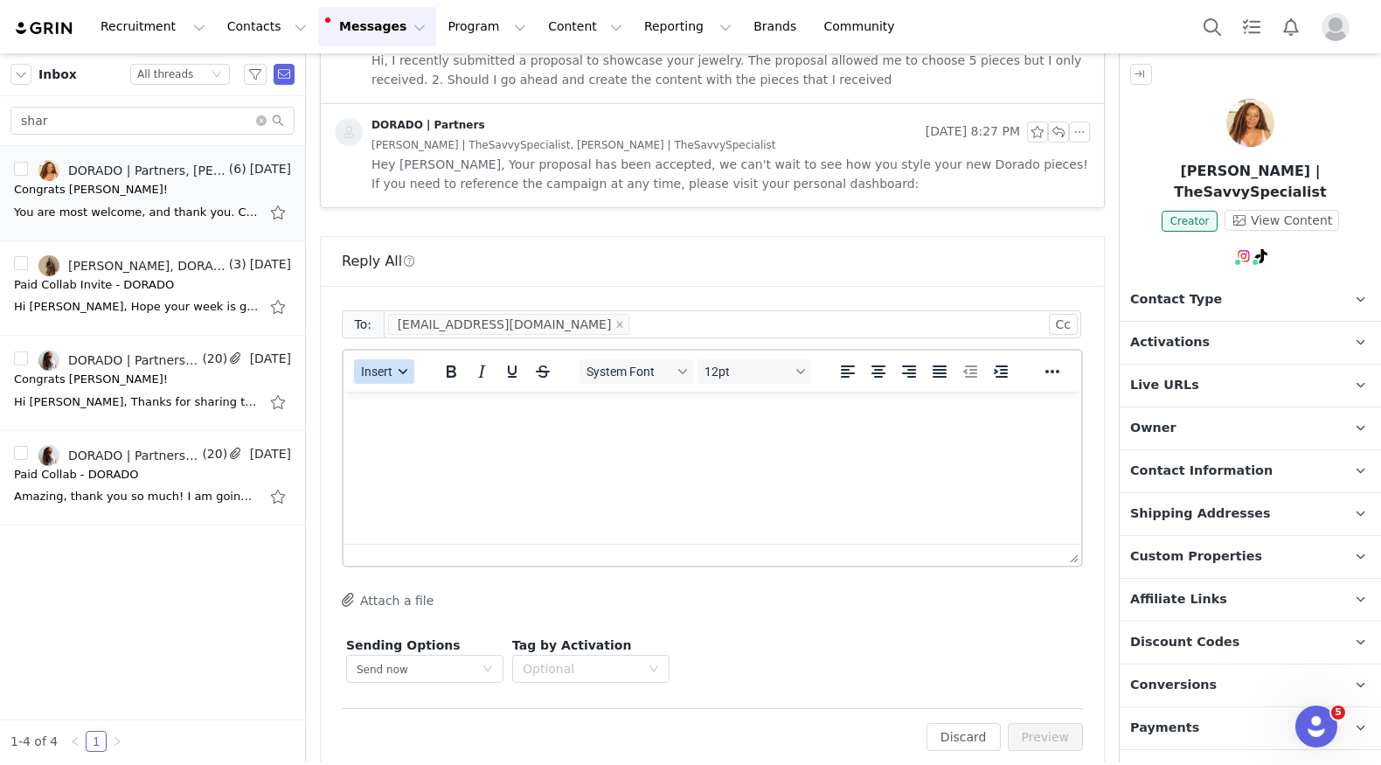
click at [365, 365] on span "Insert" at bounding box center [376, 372] width 31 height 14
click at [383, 386] on div "Insert Template" at bounding box center [446, 378] width 157 height 21
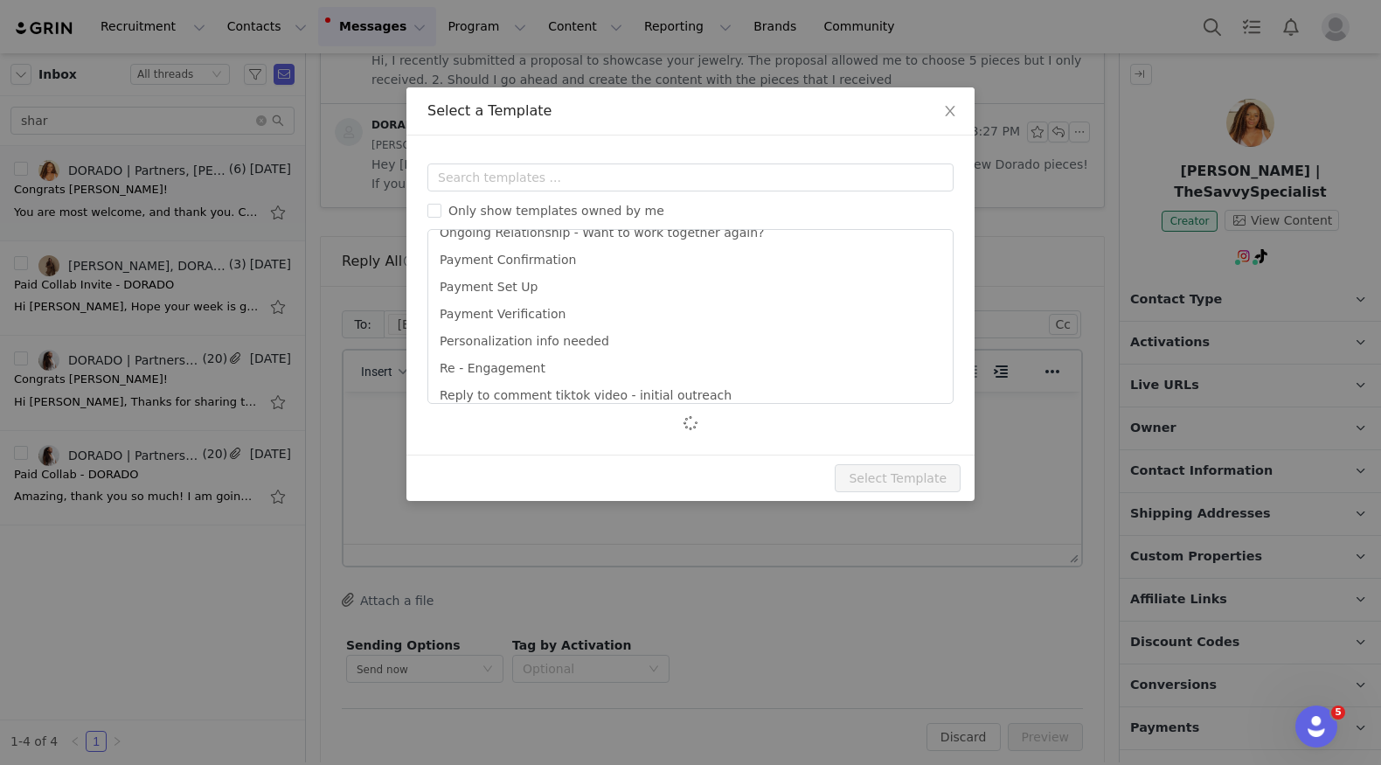
scroll to position [920, 0]
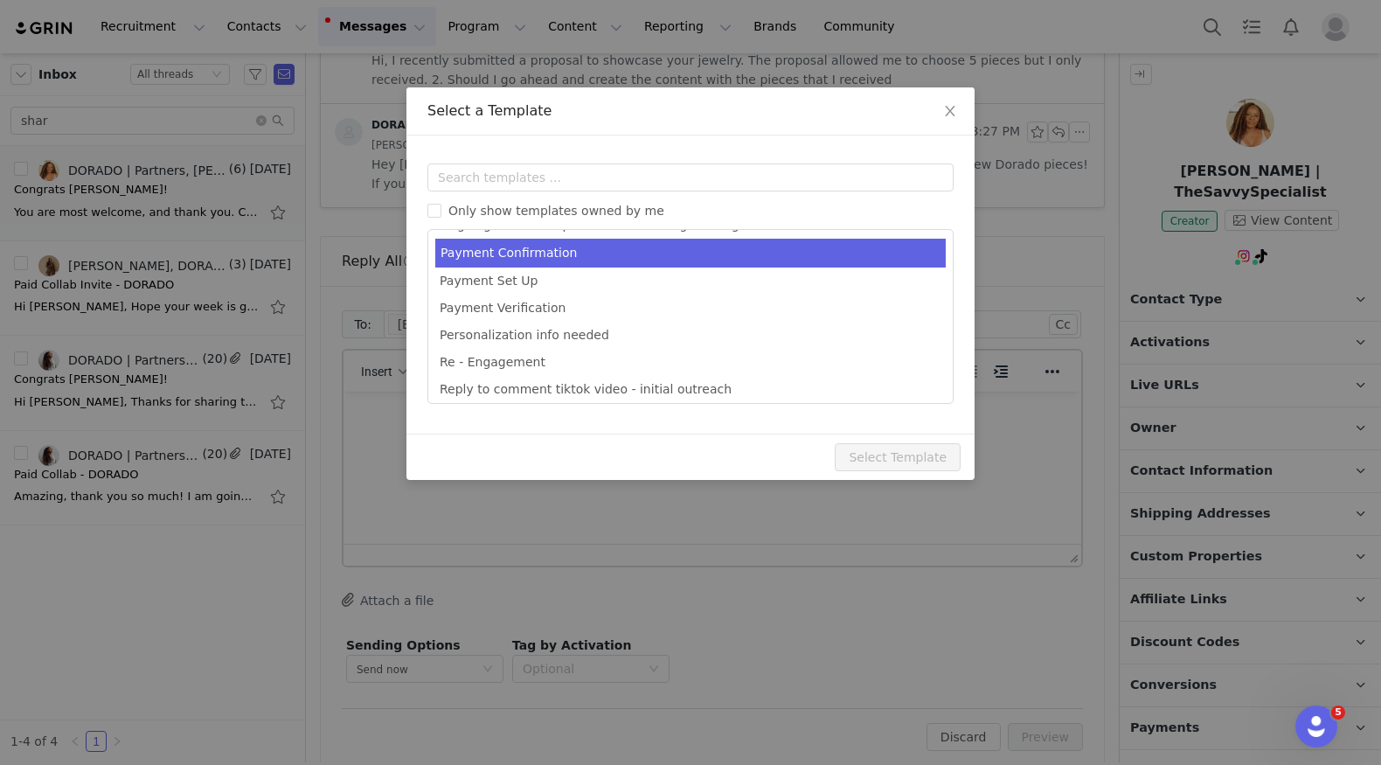
click at [545, 245] on li "Payment Confirmation" at bounding box center [690, 253] width 511 height 29
type input "We've Processed Your Payment - Dorado"
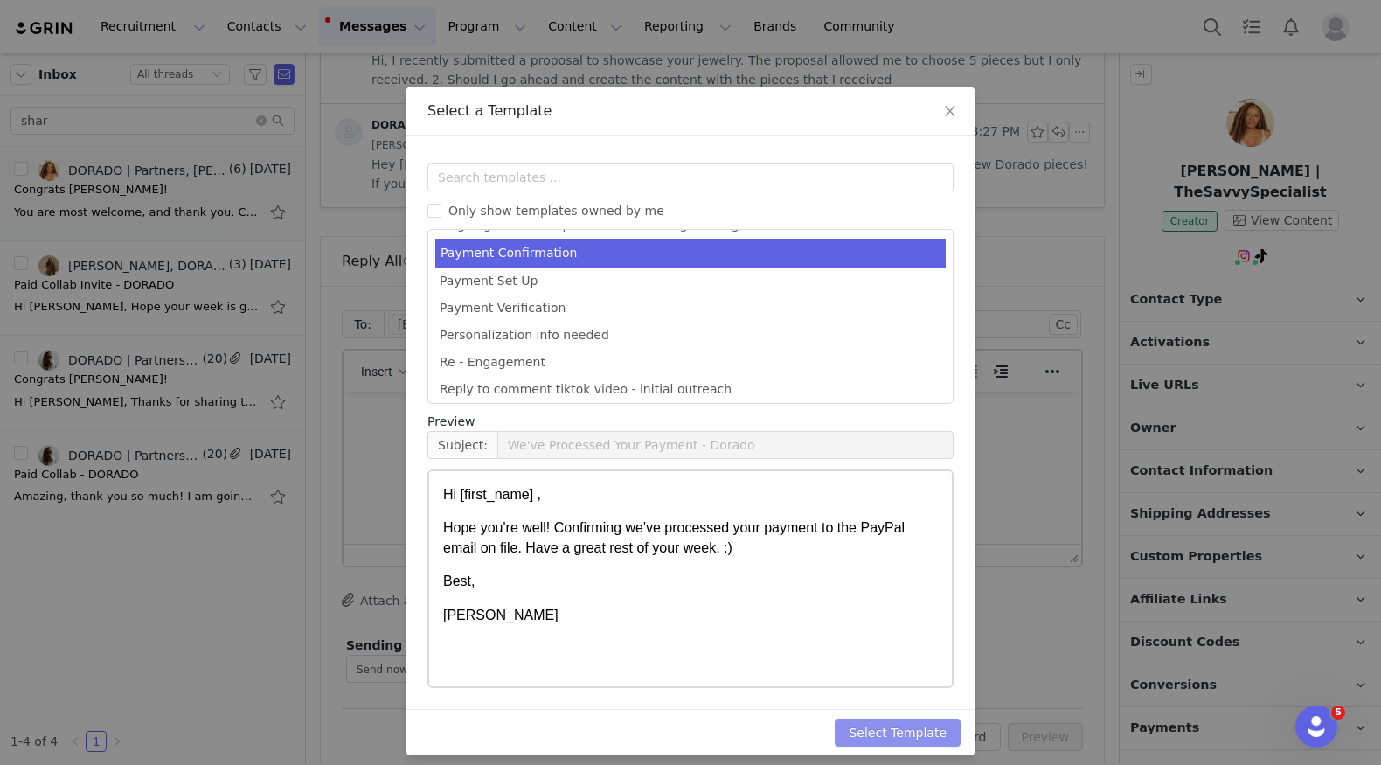
click at [885, 728] on button "Select Template" at bounding box center [898, 733] width 126 height 28
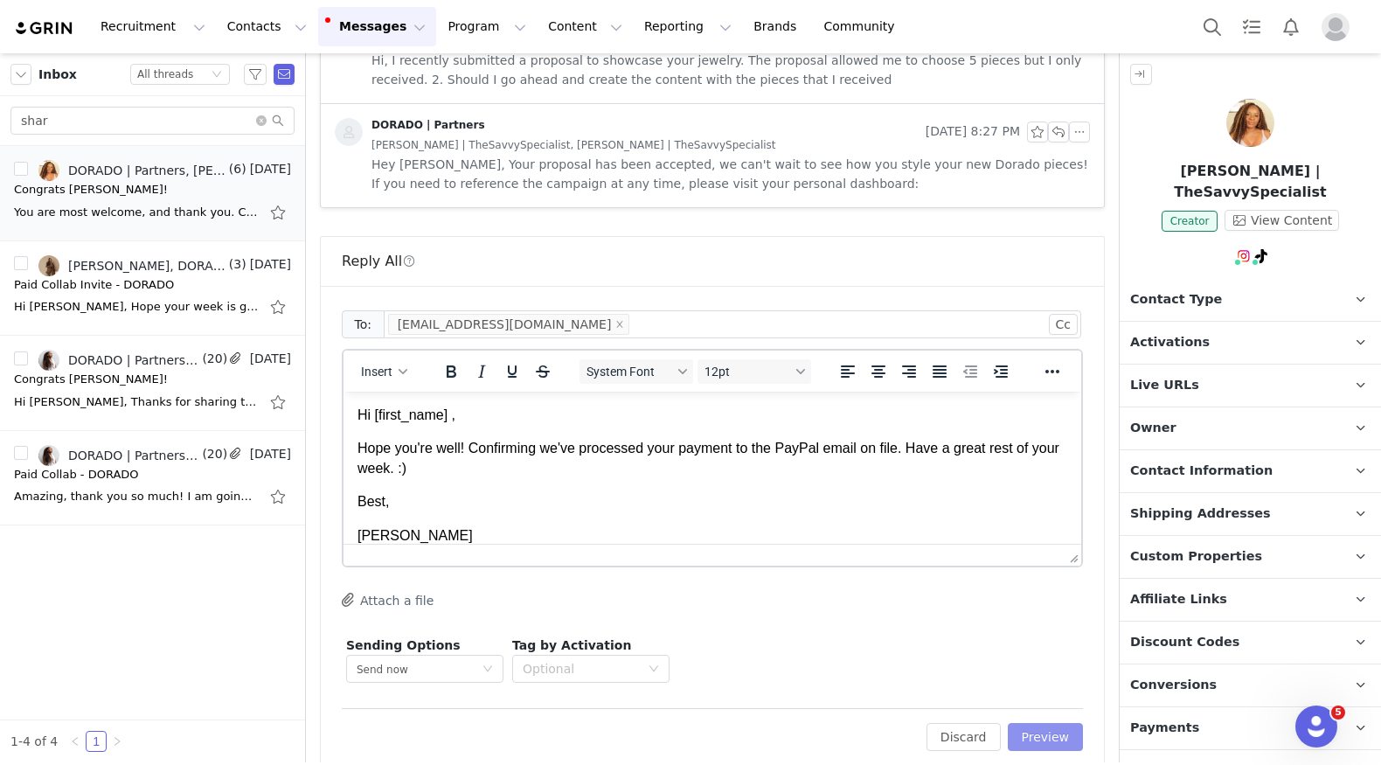
click at [1032, 723] on button "Preview" at bounding box center [1046, 737] width 76 height 28
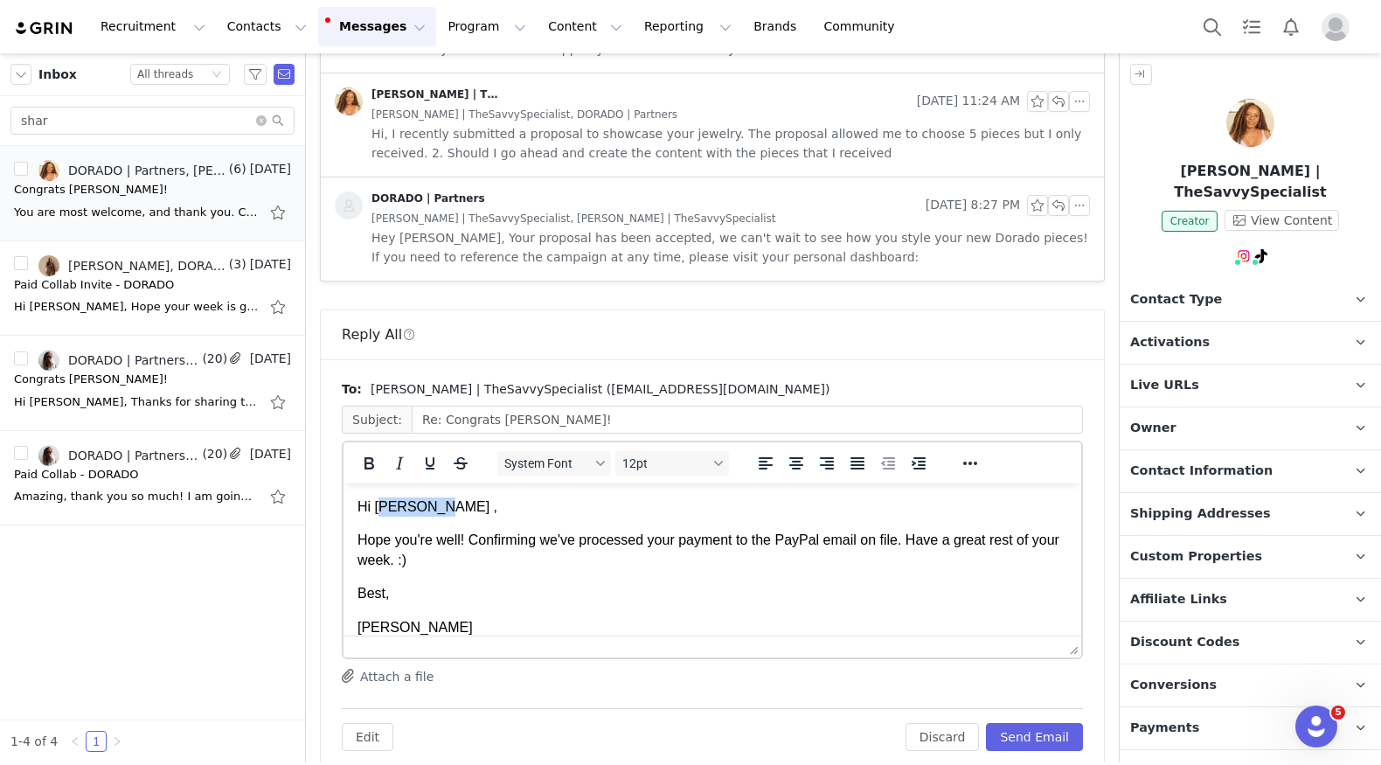
drag, startPoint x: 441, startPoint y: 511, endPoint x: 385, endPoint y: 505, distance: 57.1
click at [385, 505] on p "Hi SHARLINE ," at bounding box center [713, 506] width 710 height 19
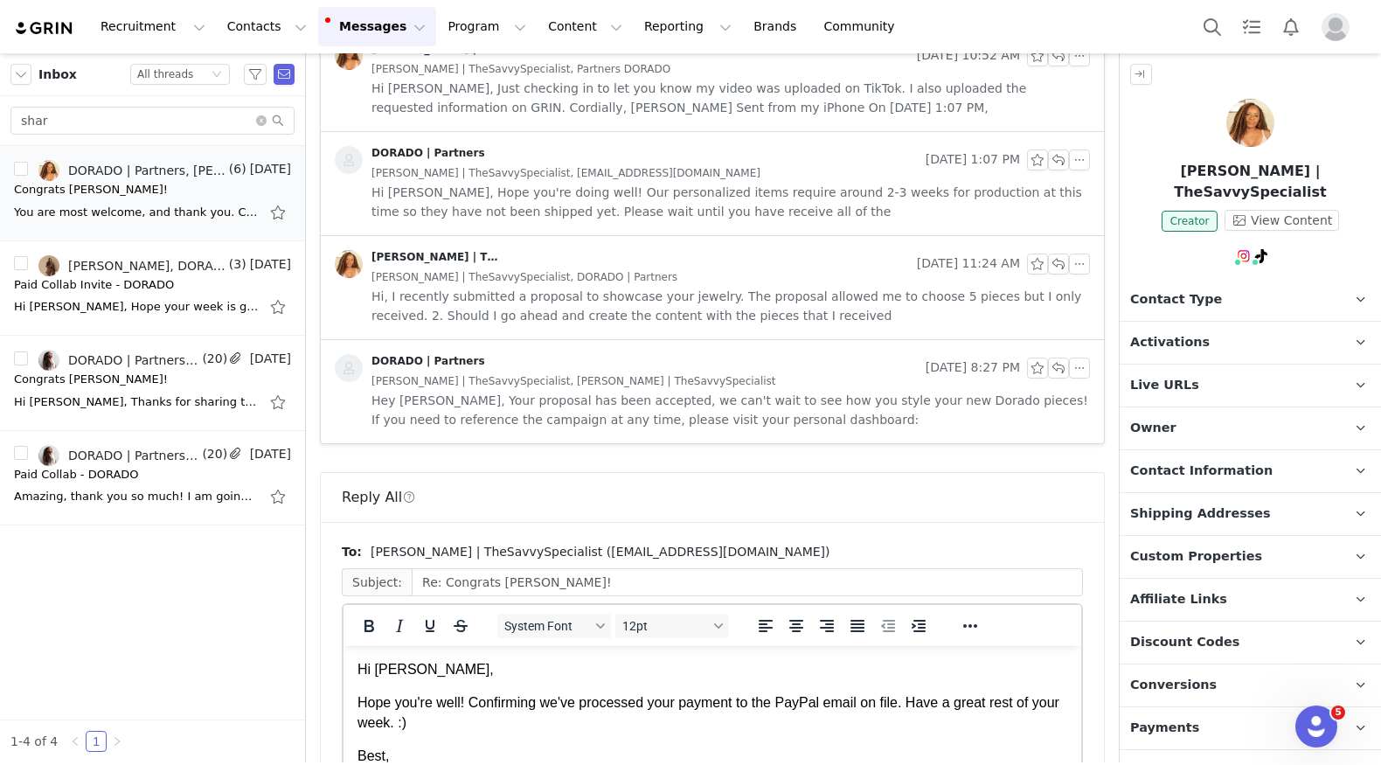
scroll to position [907, 0]
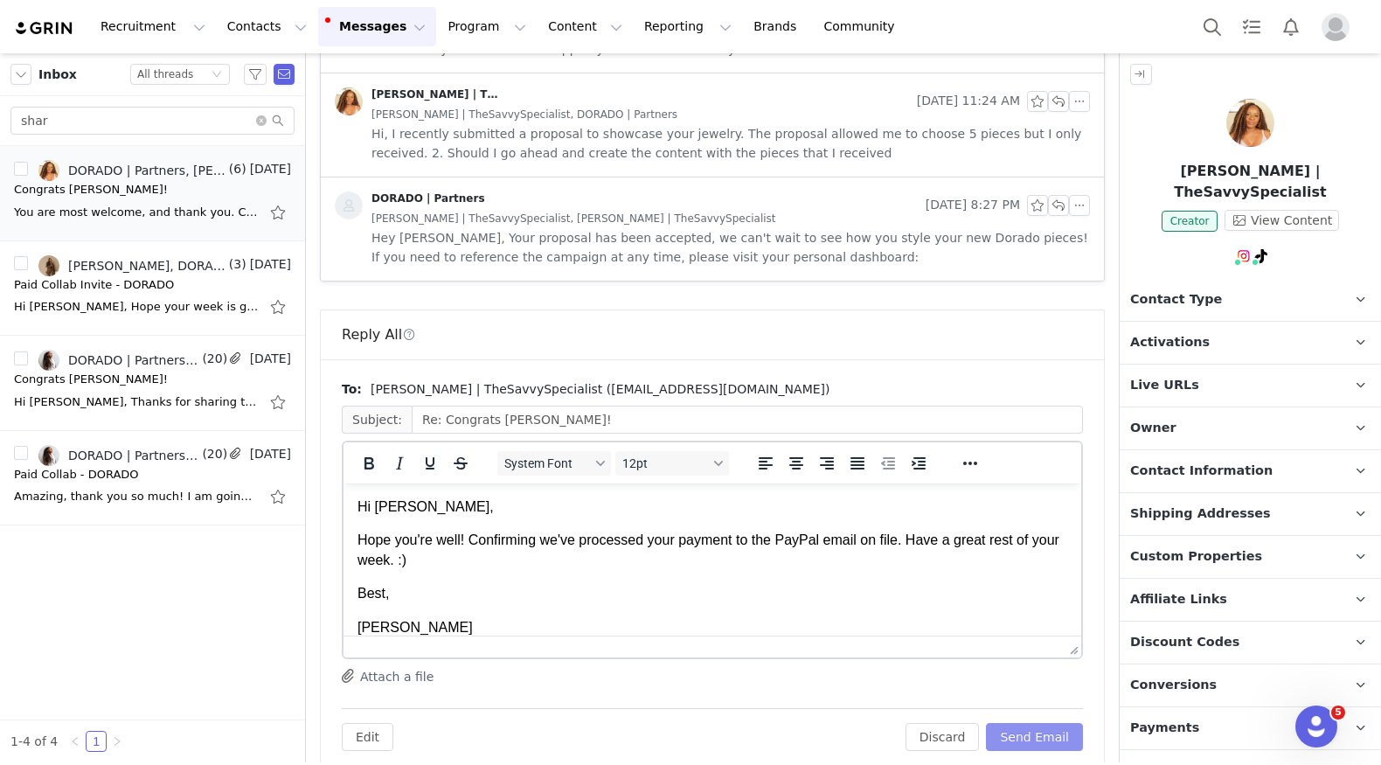
click at [1039, 723] on button "Send Email" at bounding box center [1034, 737] width 97 height 28
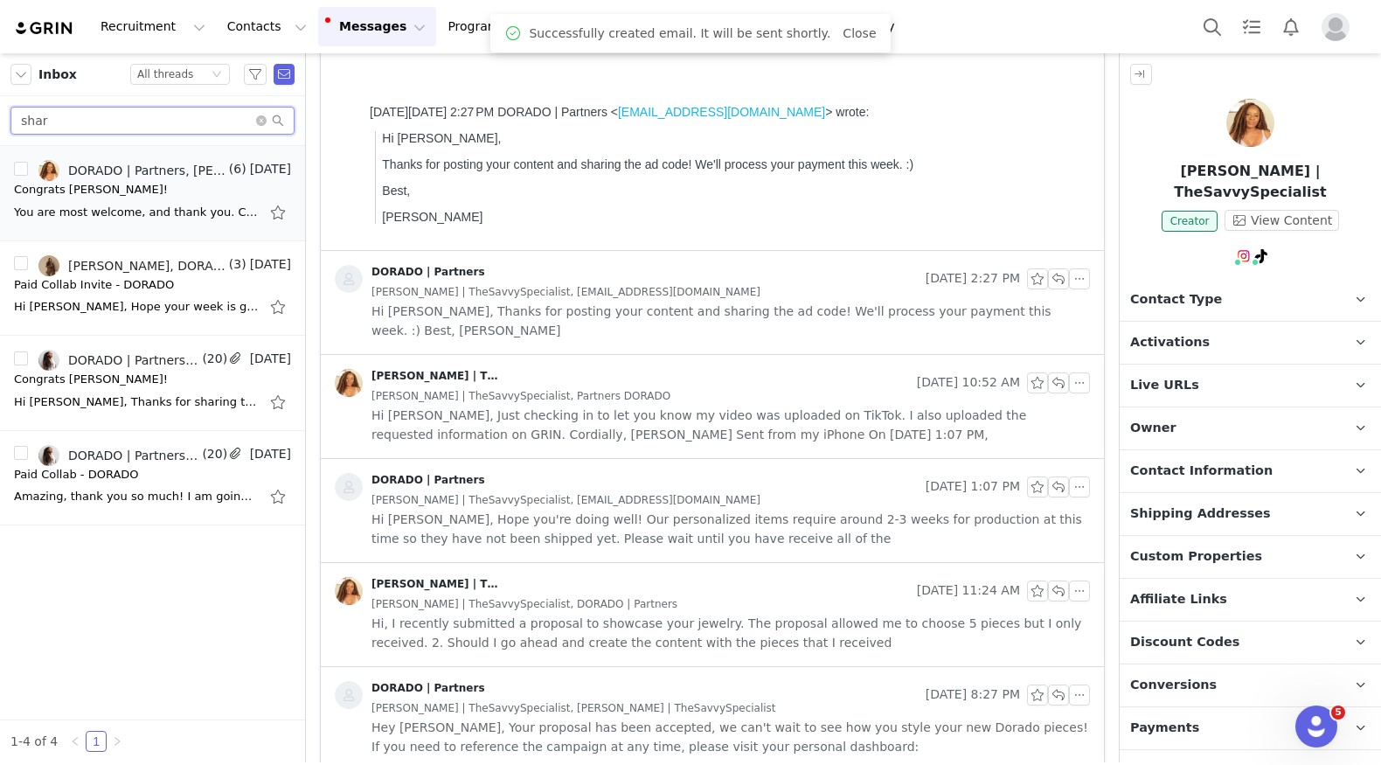
drag, startPoint x: 141, startPoint y: 119, endPoint x: -3, endPoint y: 96, distance: 145.2
click at [0, 96] on html "Recruitment Recruitment Creator Search Curated Lists Landing Pages Web Extensio…" at bounding box center [690, 382] width 1381 height 765
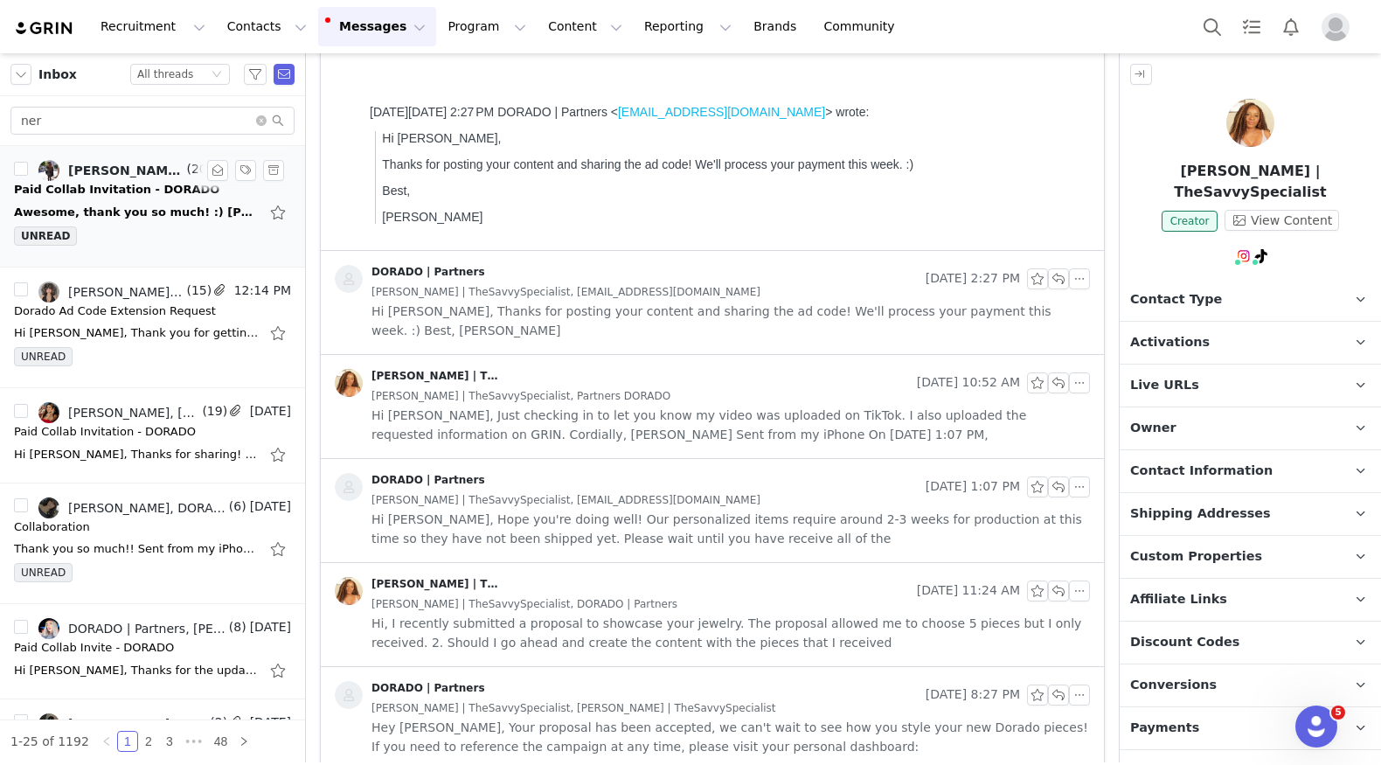
click at [143, 206] on div "Awesome, thank you so much! :) Kamie OConnor | Talent Manager at Jabberhaus www…" at bounding box center [136, 212] width 245 height 17
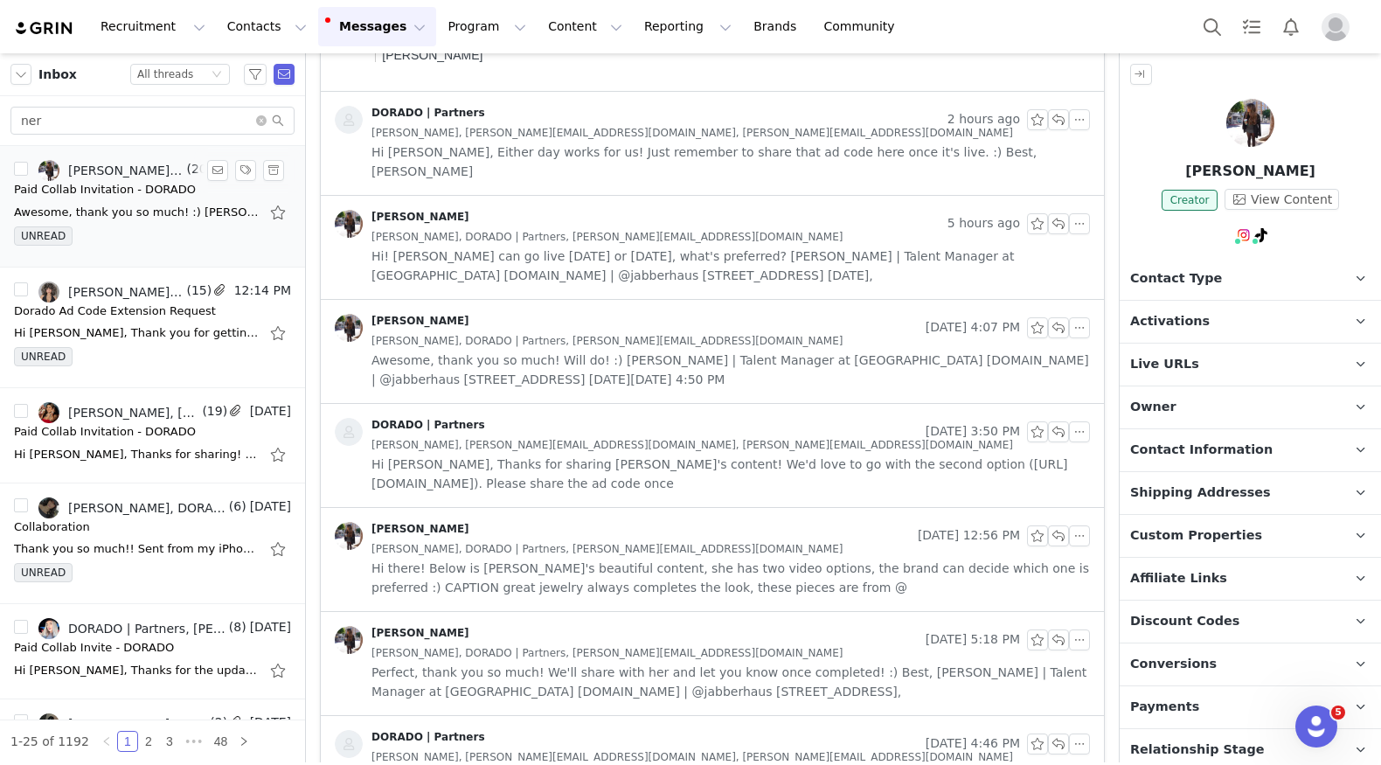
scroll to position [0, 0]
click at [133, 119] on input "ner" at bounding box center [152, 121] width 284 height 28
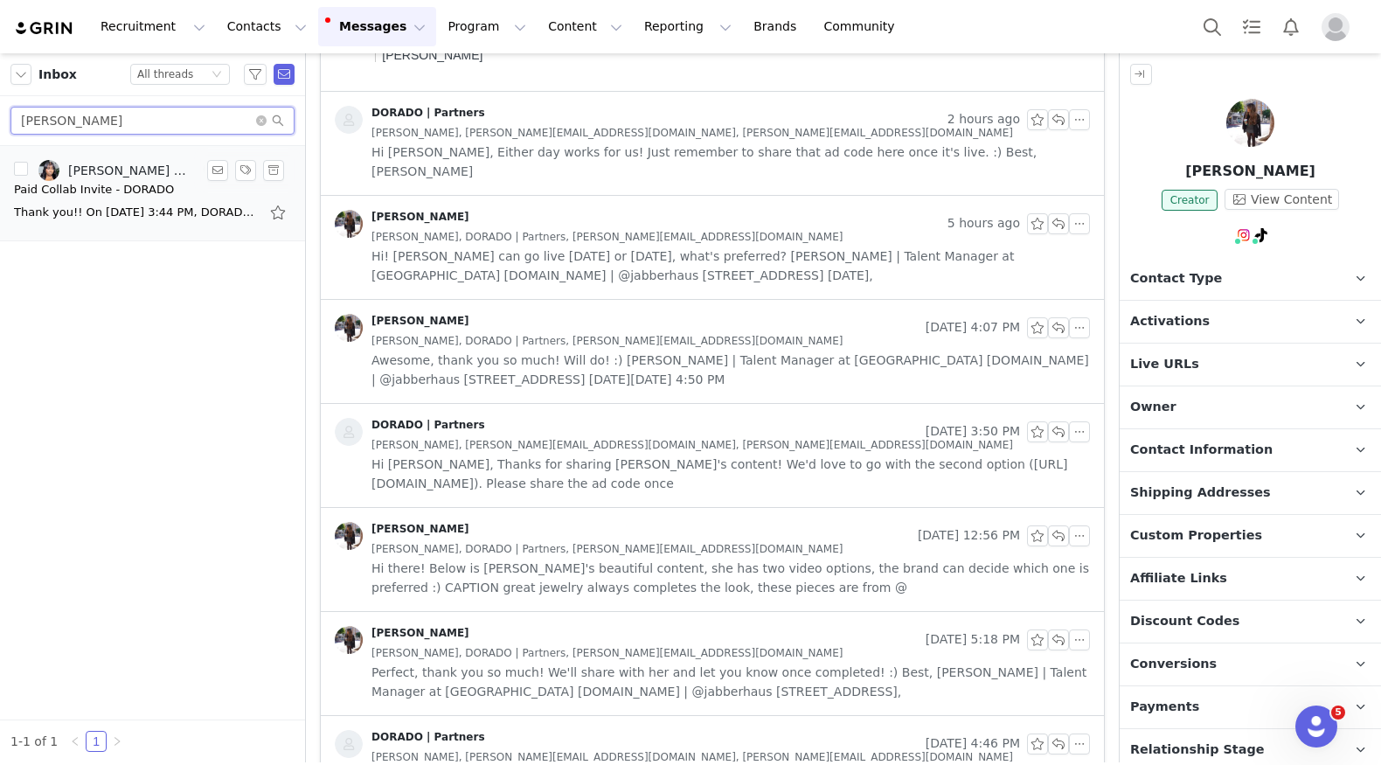
type input "neri"
click at [127, 182] on div "Paid Collab Invite - DORADO" at bounding box center [94, 189] width 160 height 17
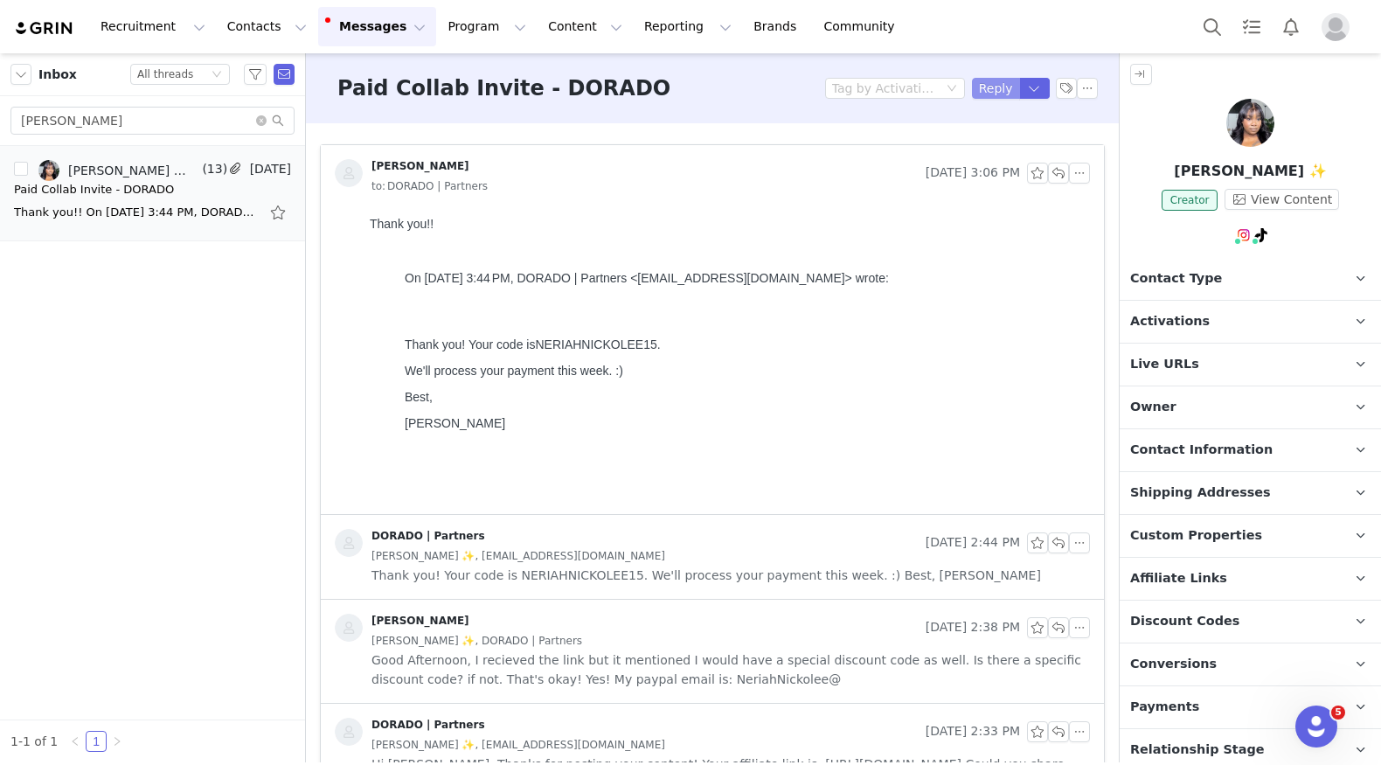
click at [1007, 90] on button "Reply" at bounding box center [996, 88] width 48 height 21
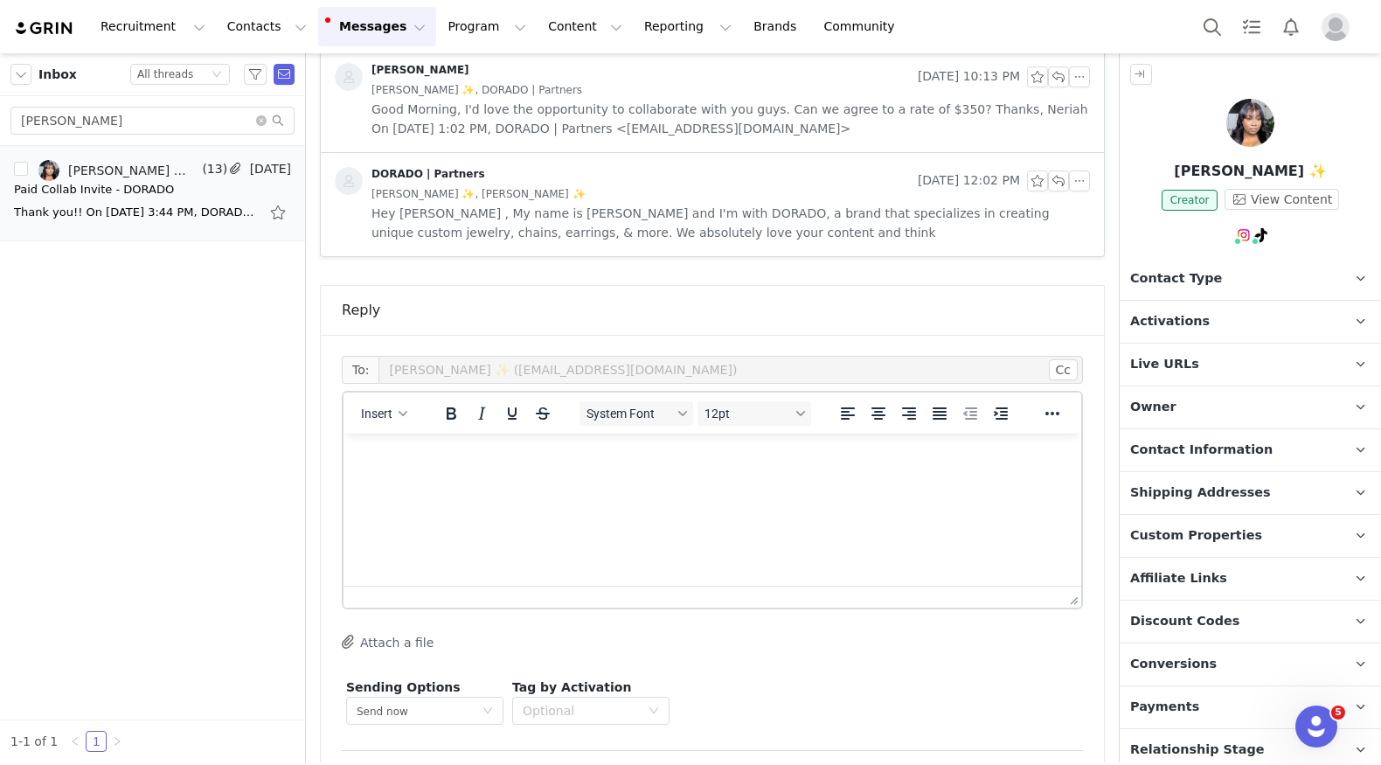
scroll to position [1545, 0]
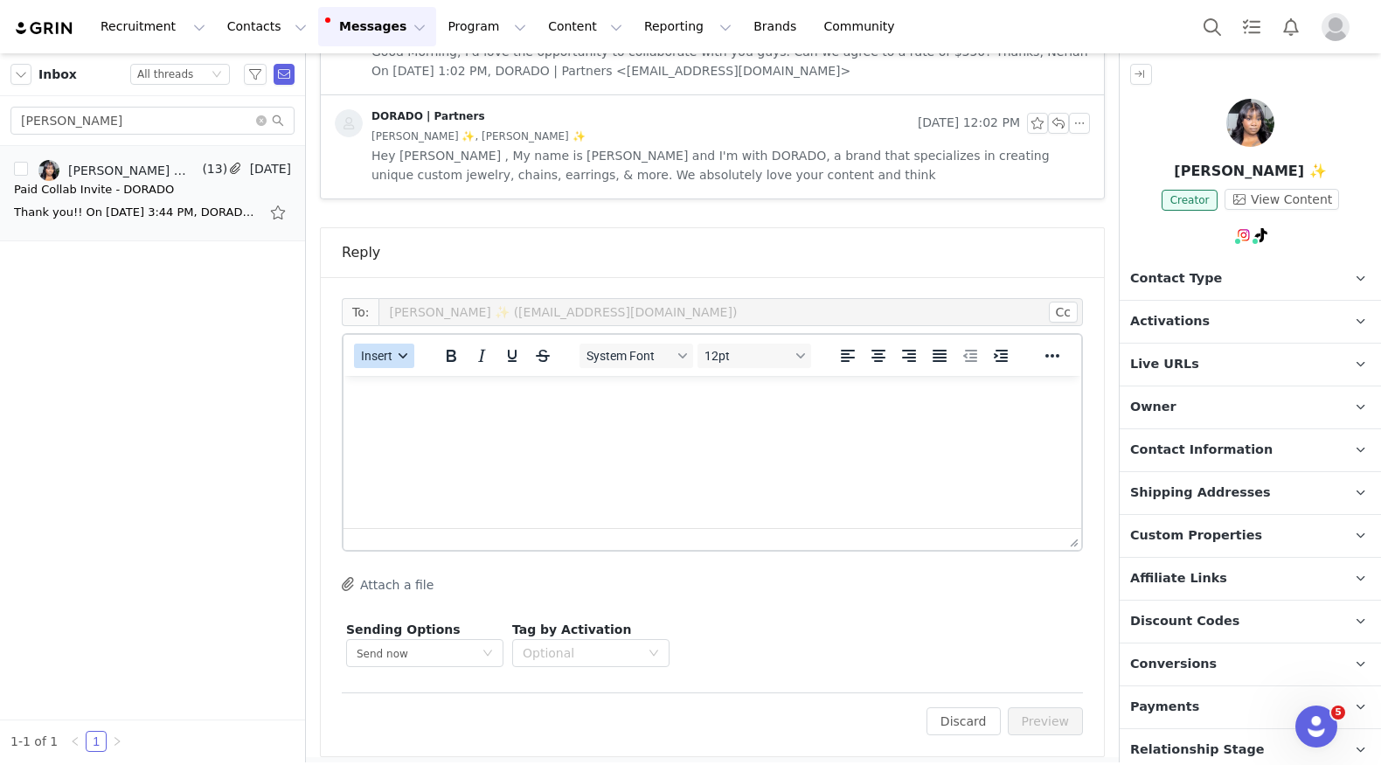
click at [391, 354] on span "Insert" at bounding box center [376, 356] width 31 height 14
click at [392, 374] on div "Insert Template" at bounding box center [446, 378] width 157 height 21
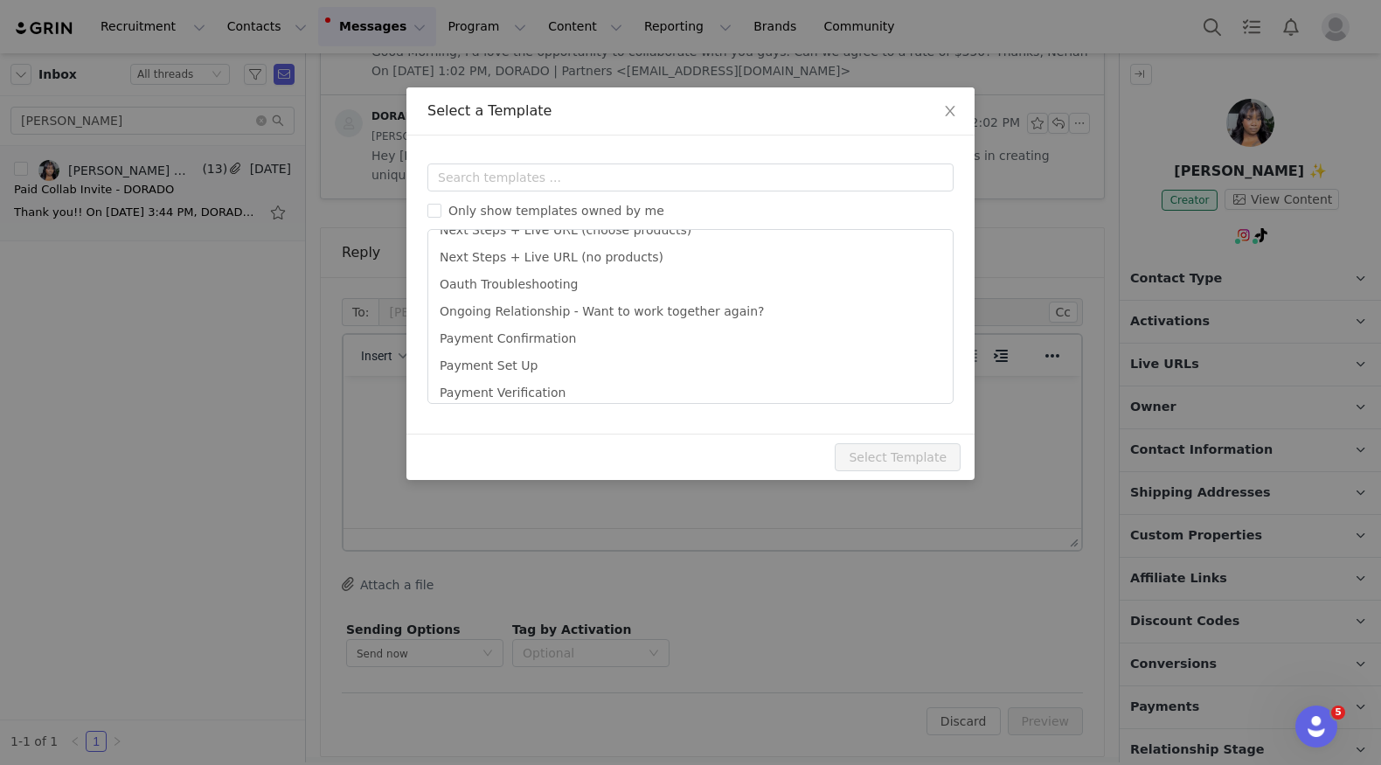
scroll to position [864, 0]
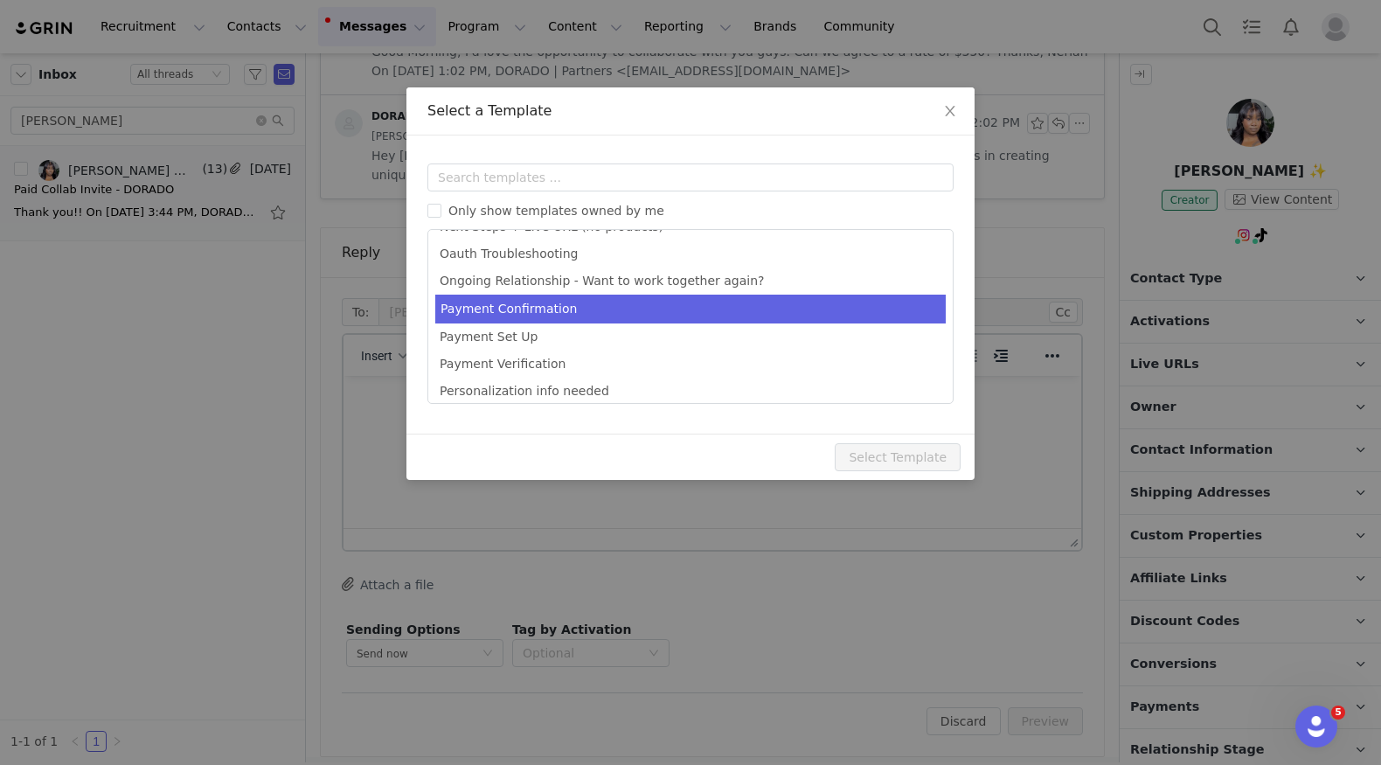
click at [507, 309] on li "Payment Confirmation" at bounding box center [690, 309] width 511 height 29
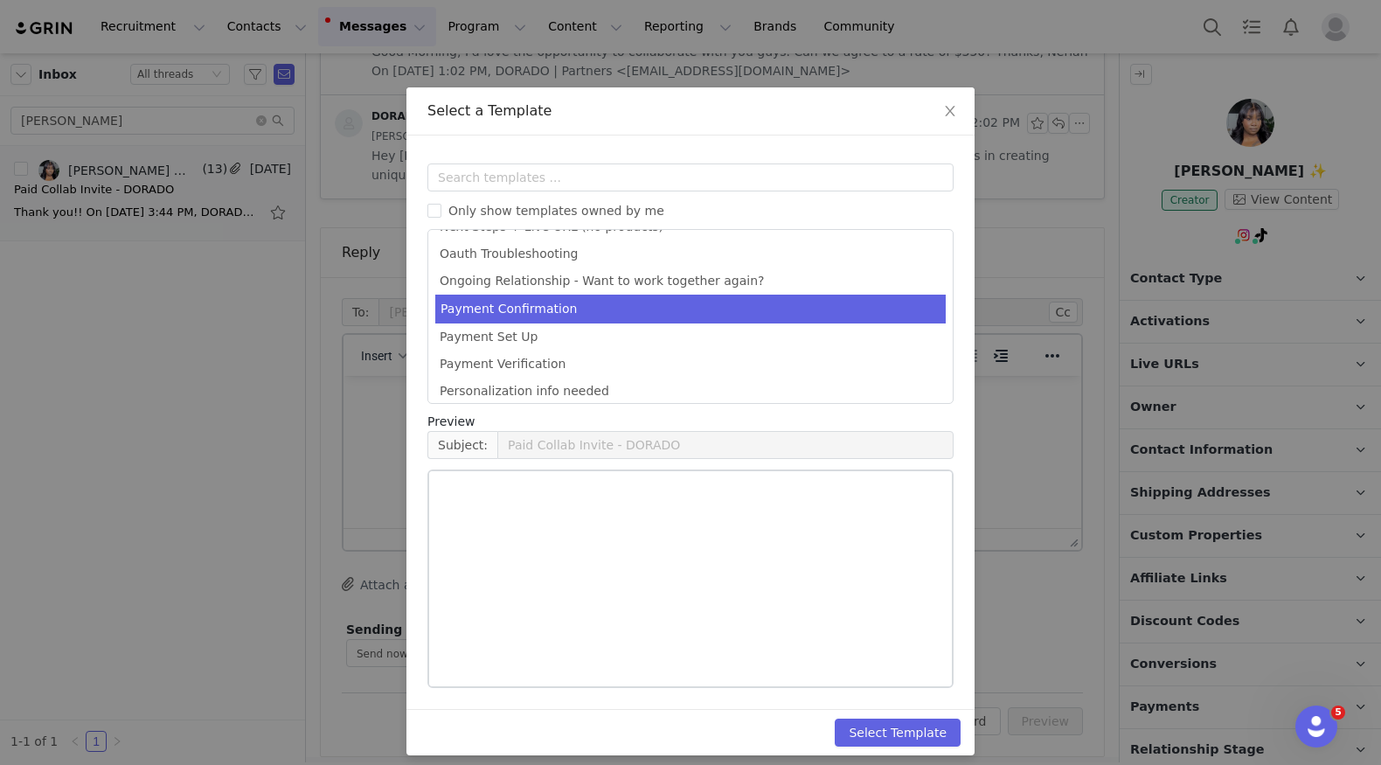
type input "We've Processed Your Payment - Dorado"
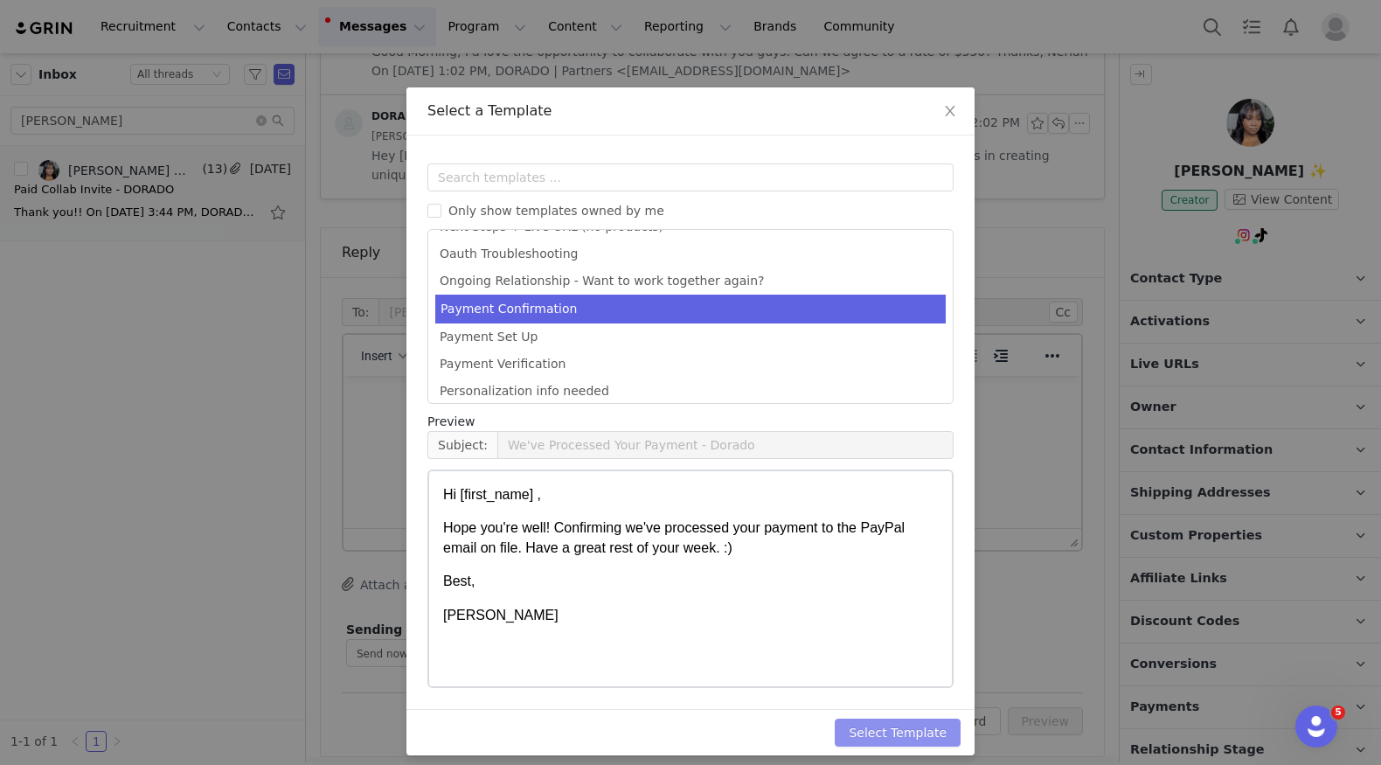
click at [923, 731] on button "Select Template" at bounding box center [898, 733] width 126 height 28
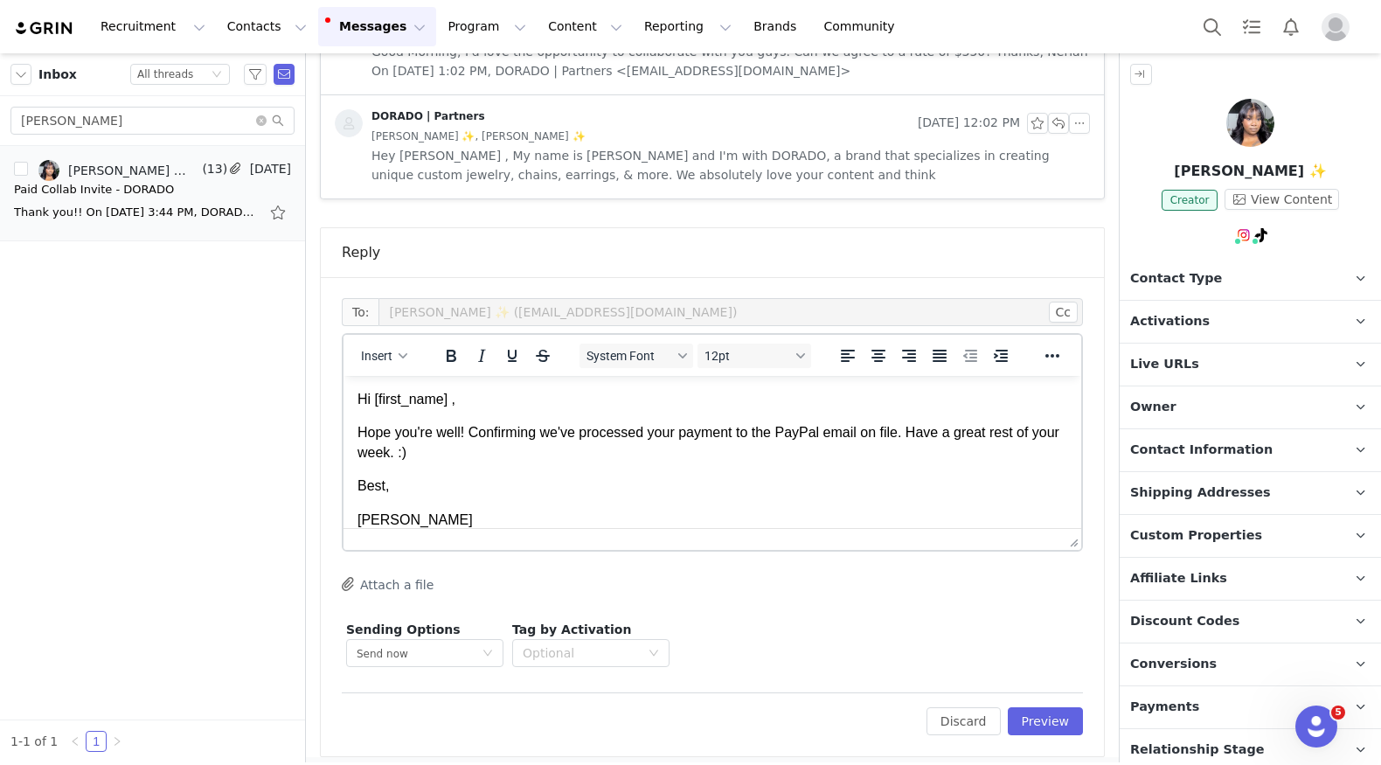
scroll to position [0, 0]
click at [1052, 711] on button "Preview" at bounding box center [1046, 721] width 76 height 28
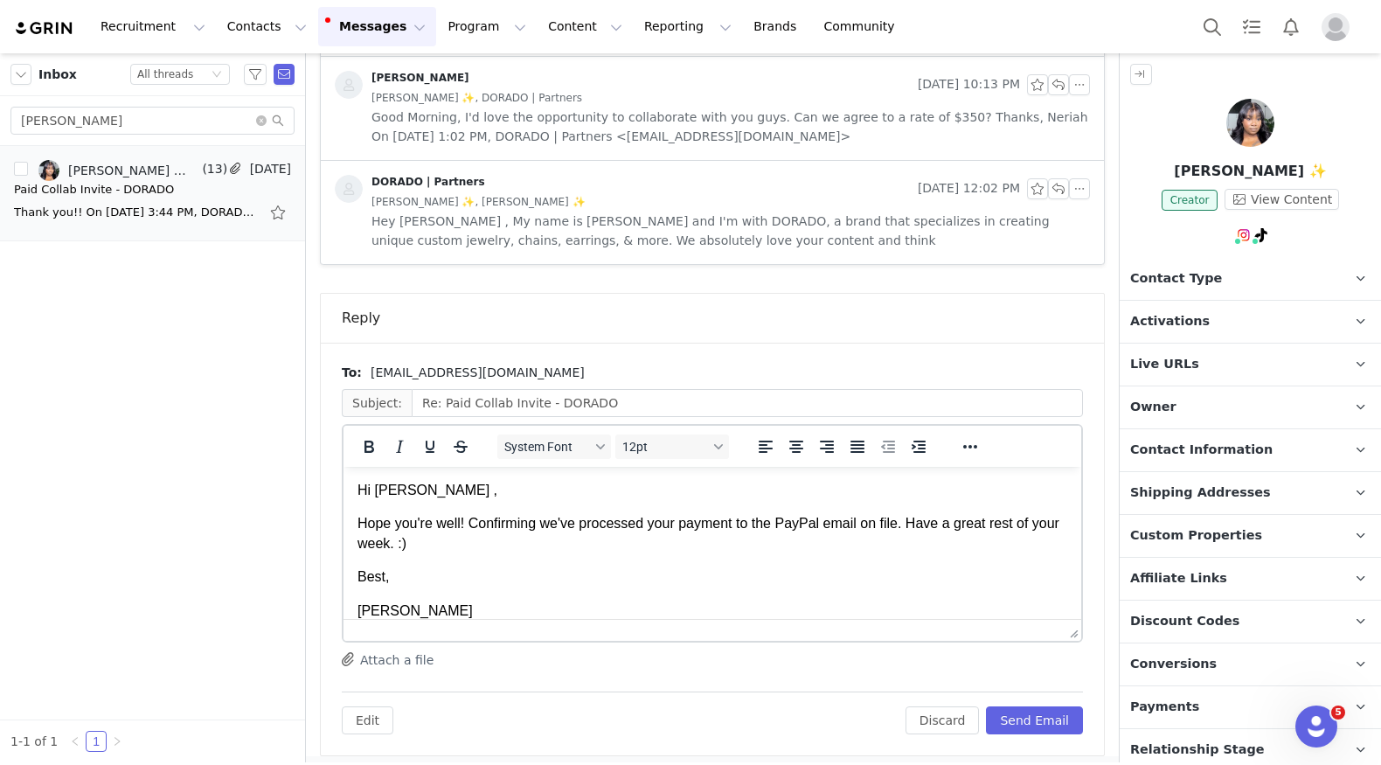
click at [419, 490] on p "Hi Neriah ," at bounding box center [713, 490] width 710 height 19
click at [1044, 720] on button "Send Email" at bounding box center [1034, 720] width 97 height 28
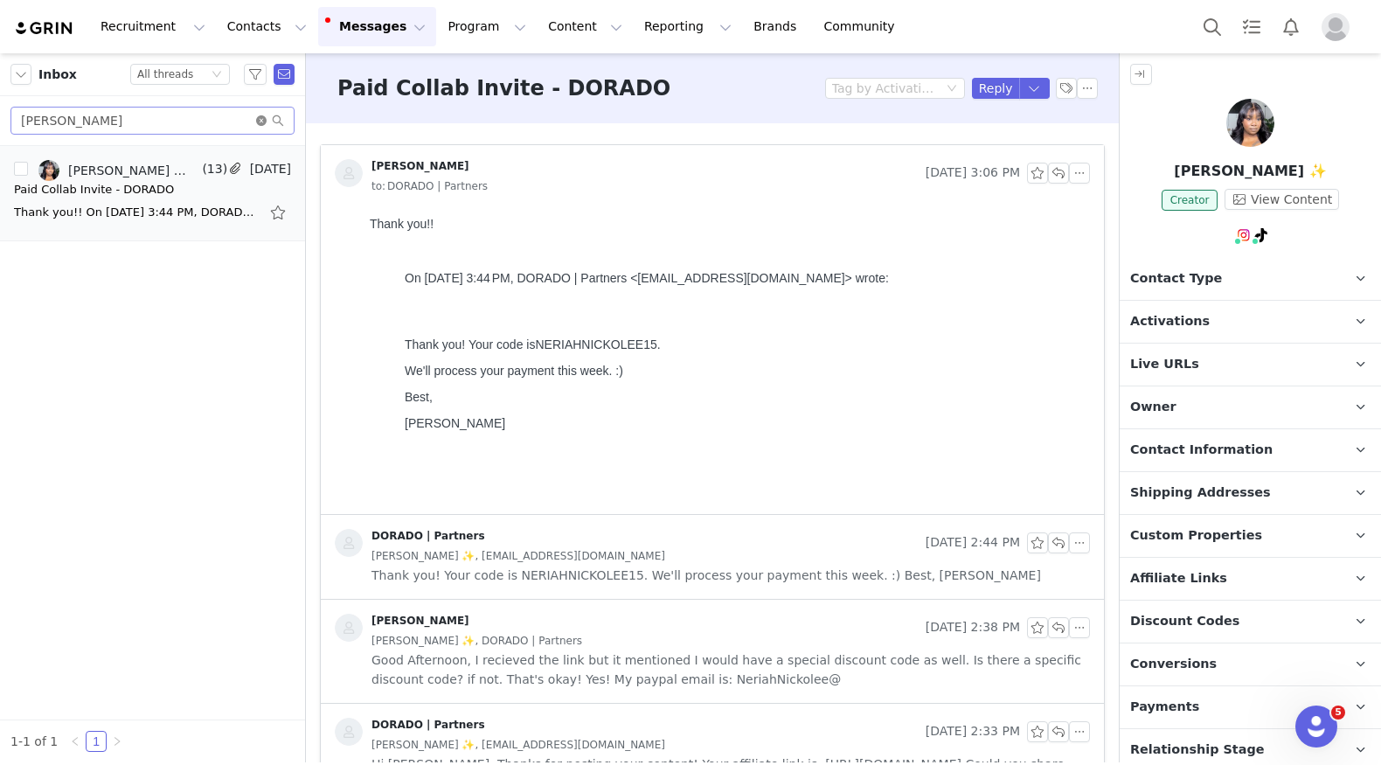
click at [260, 120] on icon "icon: close-circle" at bounding box center [261, 120] width 10 height 10
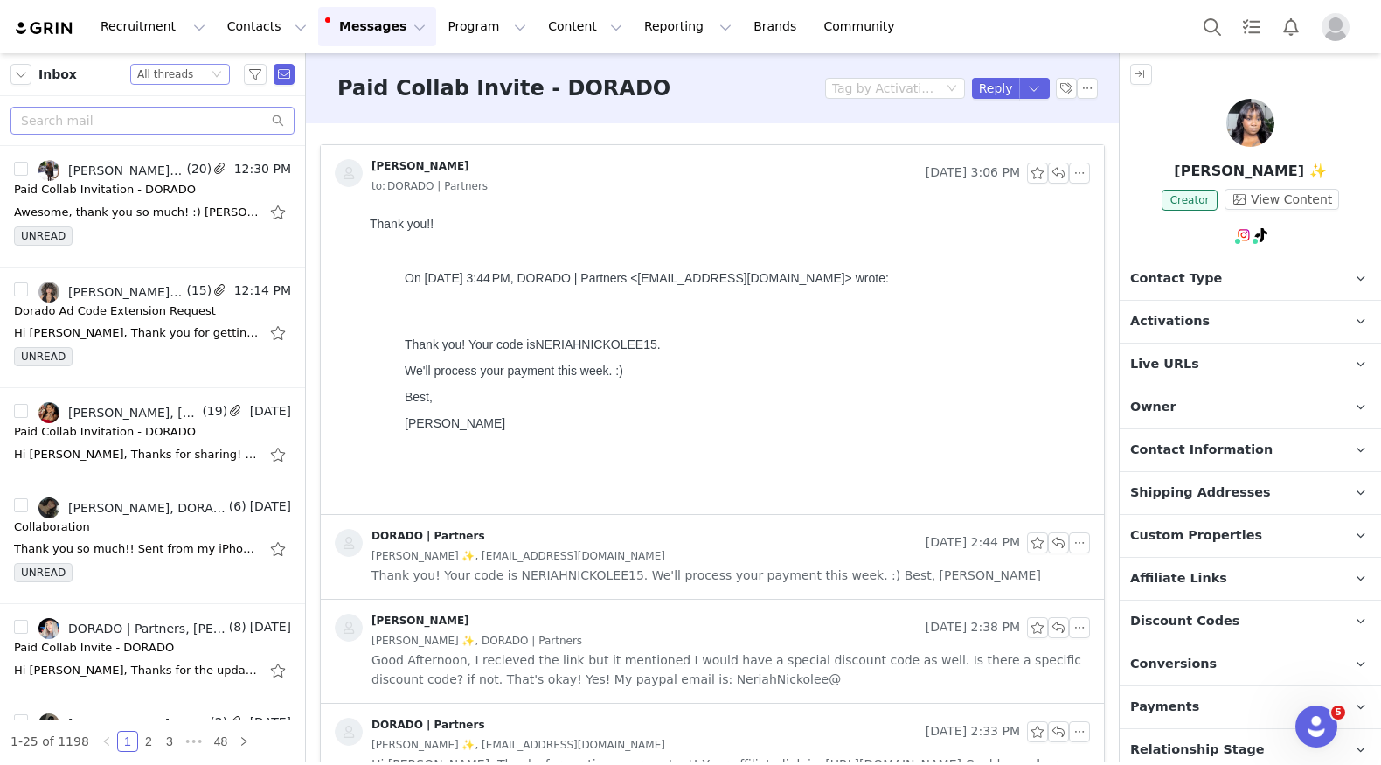
click at [194, 73] on div "Status All threads" at bounding box center [172, 74] width 71 height 19
click at [193, 161] on li "Unread only" at bounding box center [181, 162] width 100 height 28
